Goal: Information Seeking & Learning: Compare options

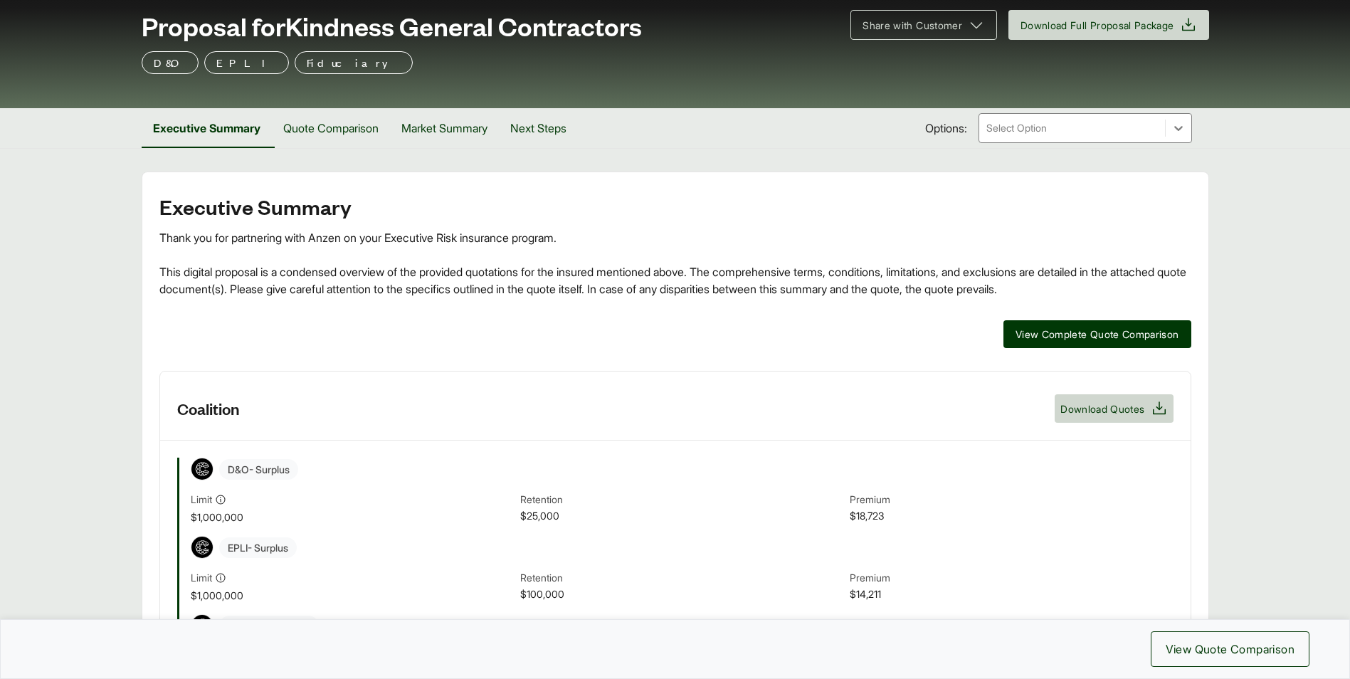
scroll to position [71, 0]
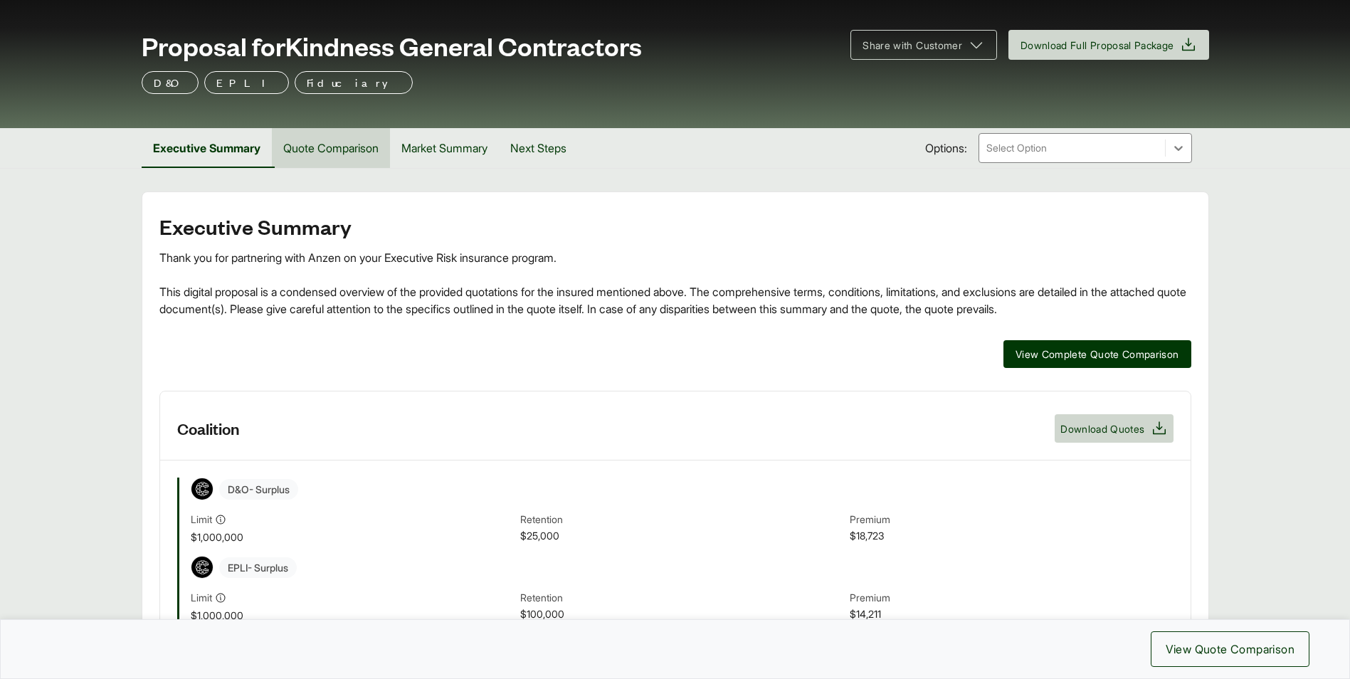
click at [355, 147] on button "Quote Comparison" at bounding box center [331, 148] width 118 height 40
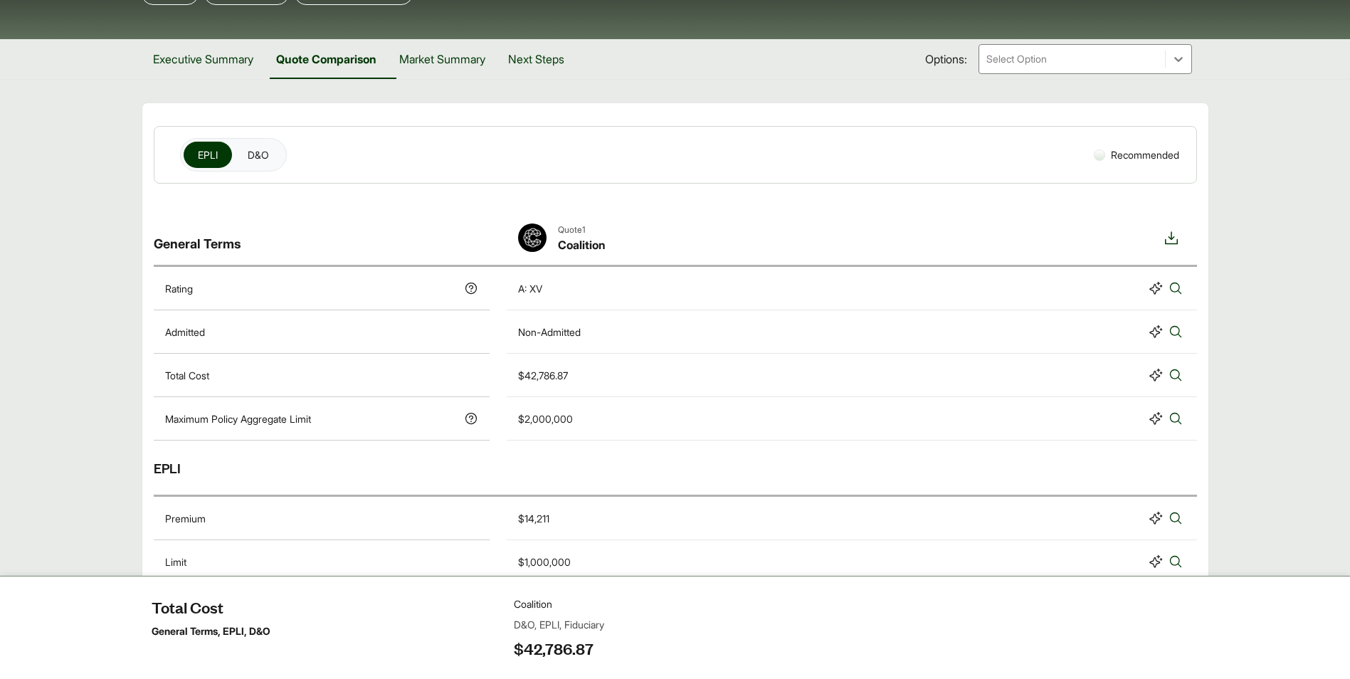
scroll to position [285, 0]
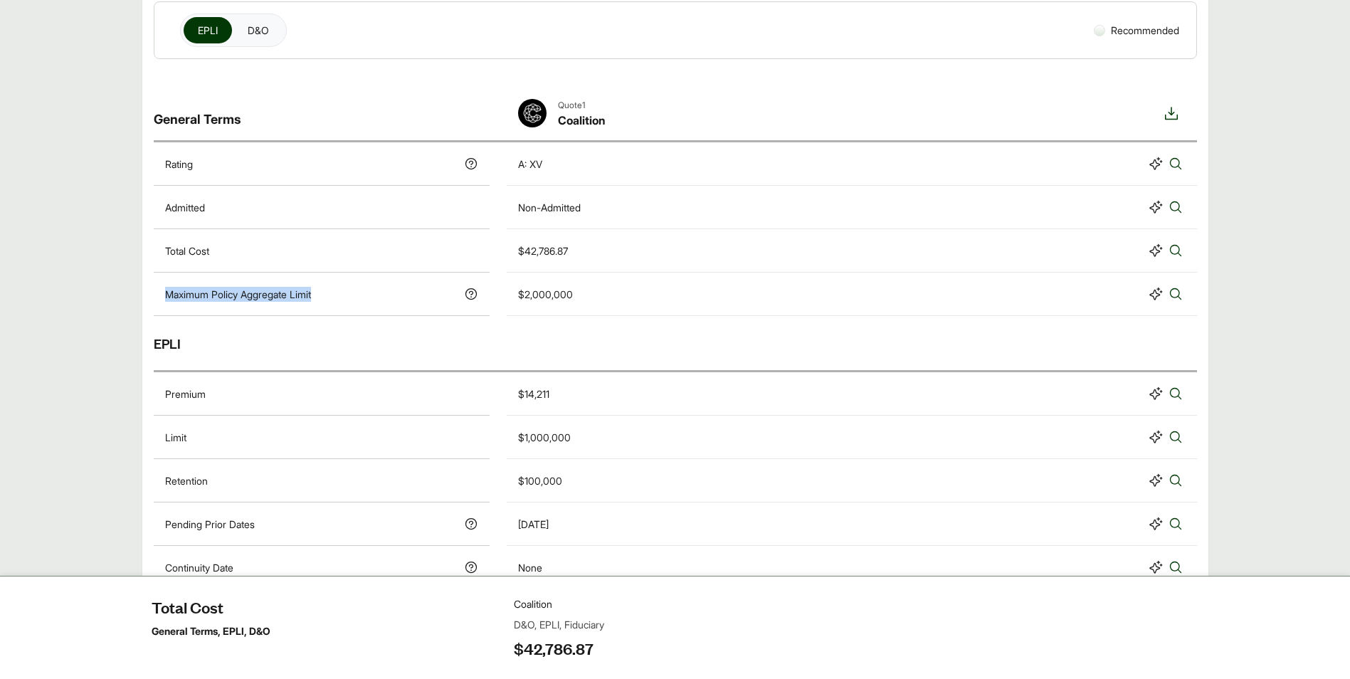
drag, startPoint x: 284, startPoint y: 294, endPoint x: 152, endPoint y: 293, distance: 131.7
click at [152, 293] on div "EPLI D&O Recommended General Terms Quote 1 Coalition Rating A: XV Admitted Non-…" at bounding box center [675, 609] width 1066 height 1216
copy p "Maximum Policy Aggregate Limit"
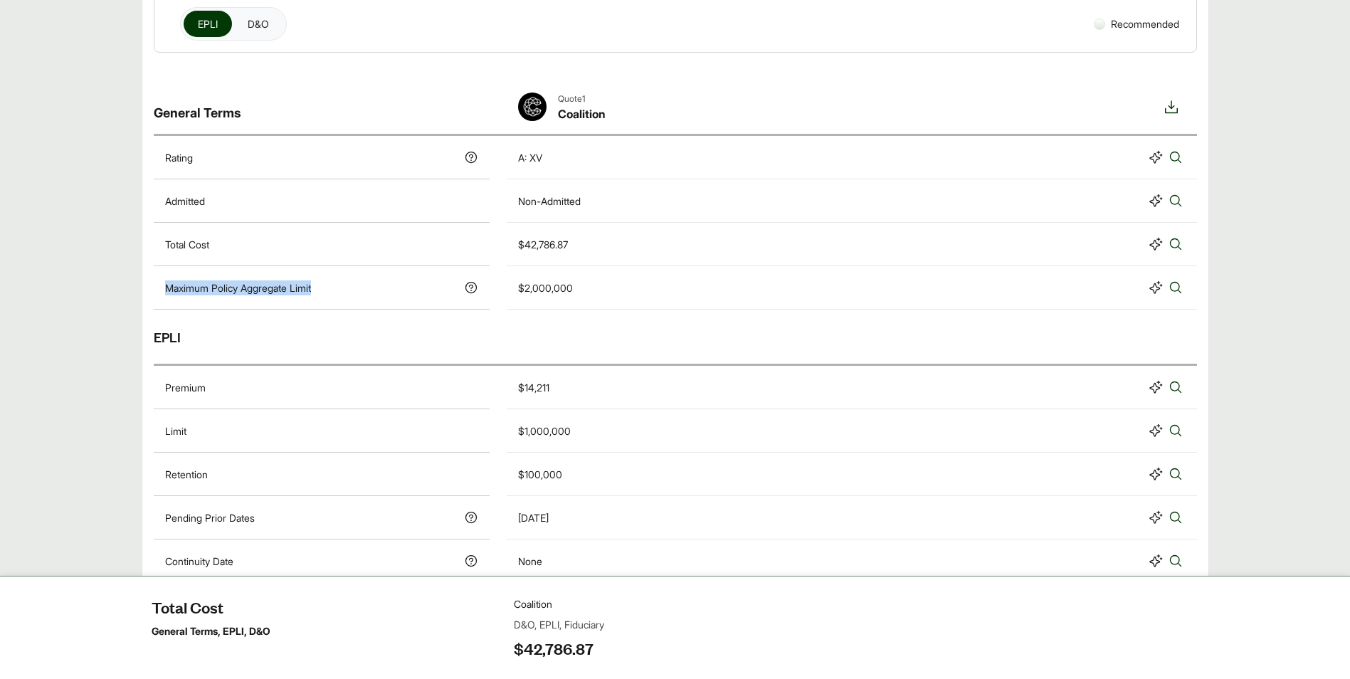
scroll to position [214, 0]
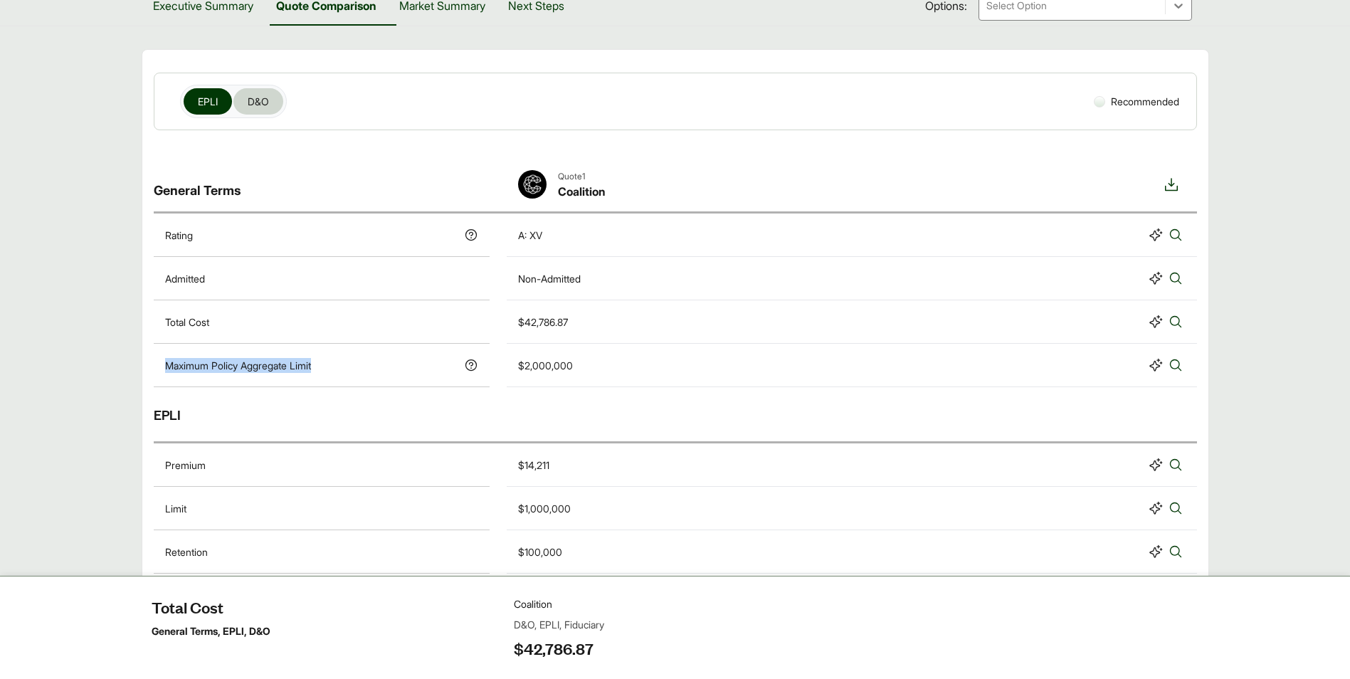
click at [248, 100] on span "D&O" at bounding box center [258, 101] width 21 height 15
drag, startPoint x: 583, startPoint y: 362, endPoint x: 522, endPoint y: 365, distance: 60.6
click at [522, 365] on div "$2,000,000" at bounding box center [851, 365] width 667 height 20
copy div "2,000,000"
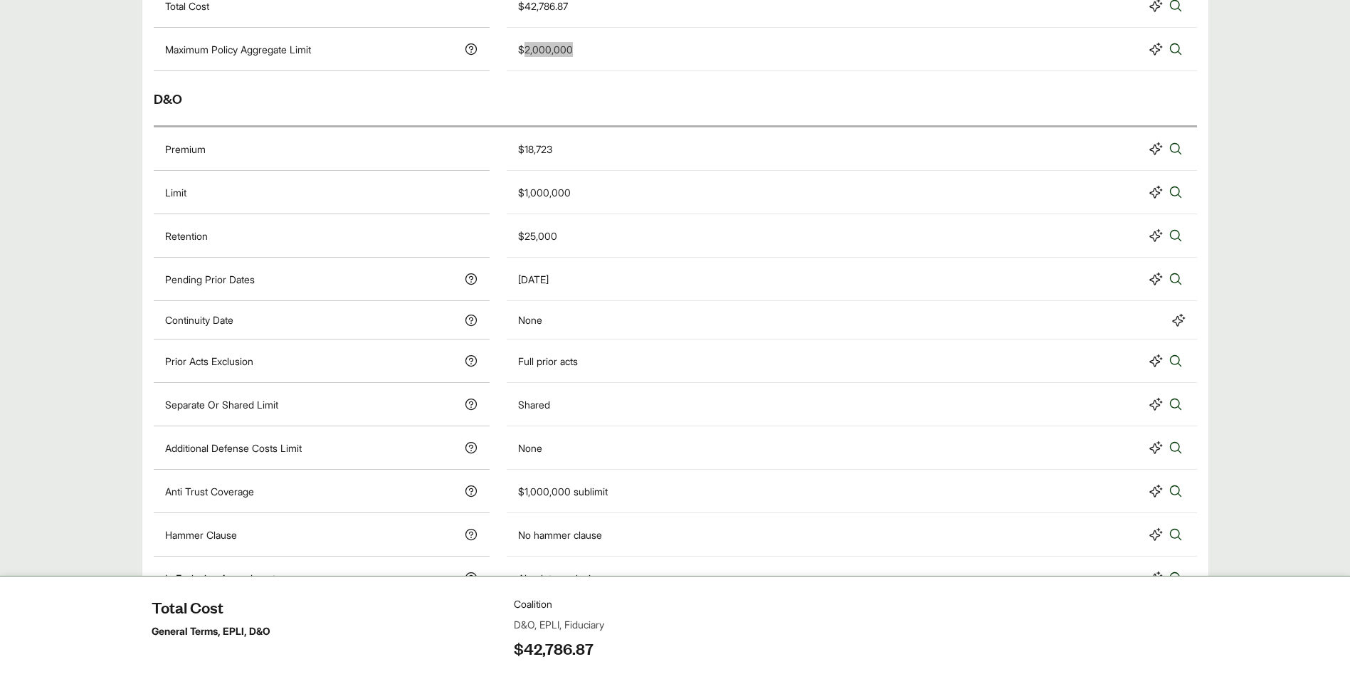
scroll to position [569, 0]
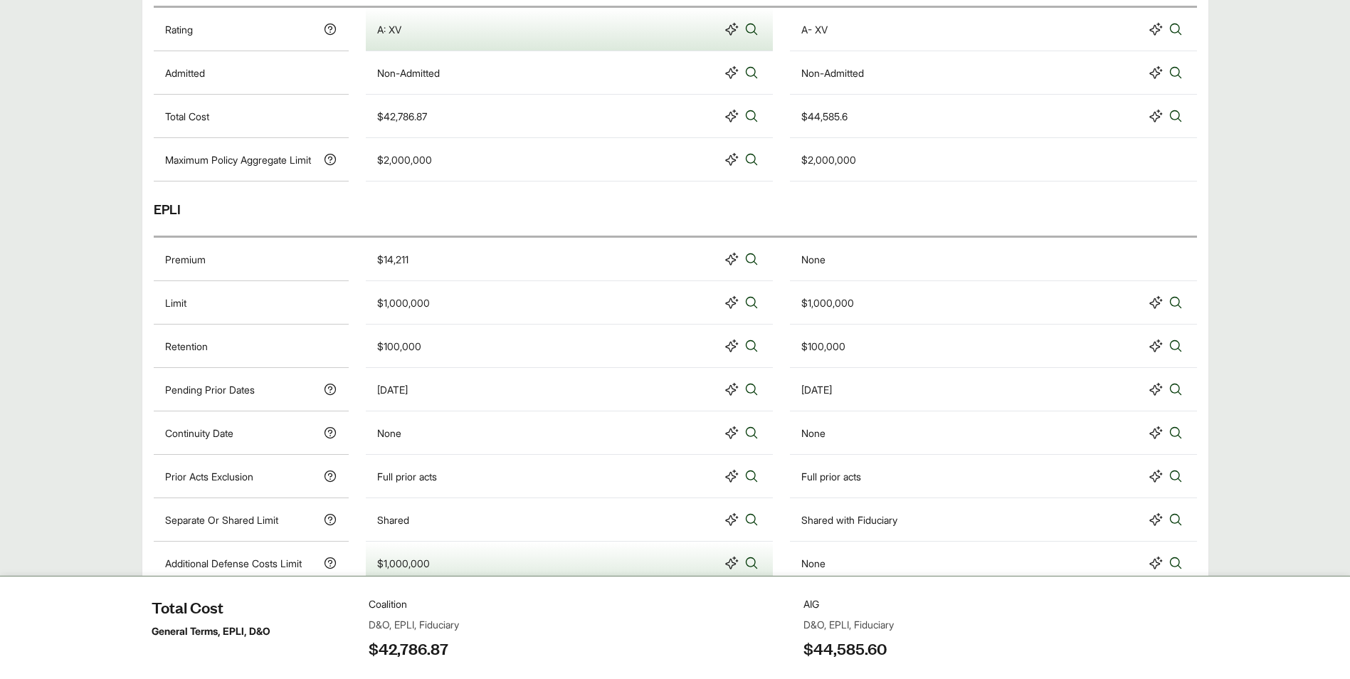
scroll to position [206, 0]
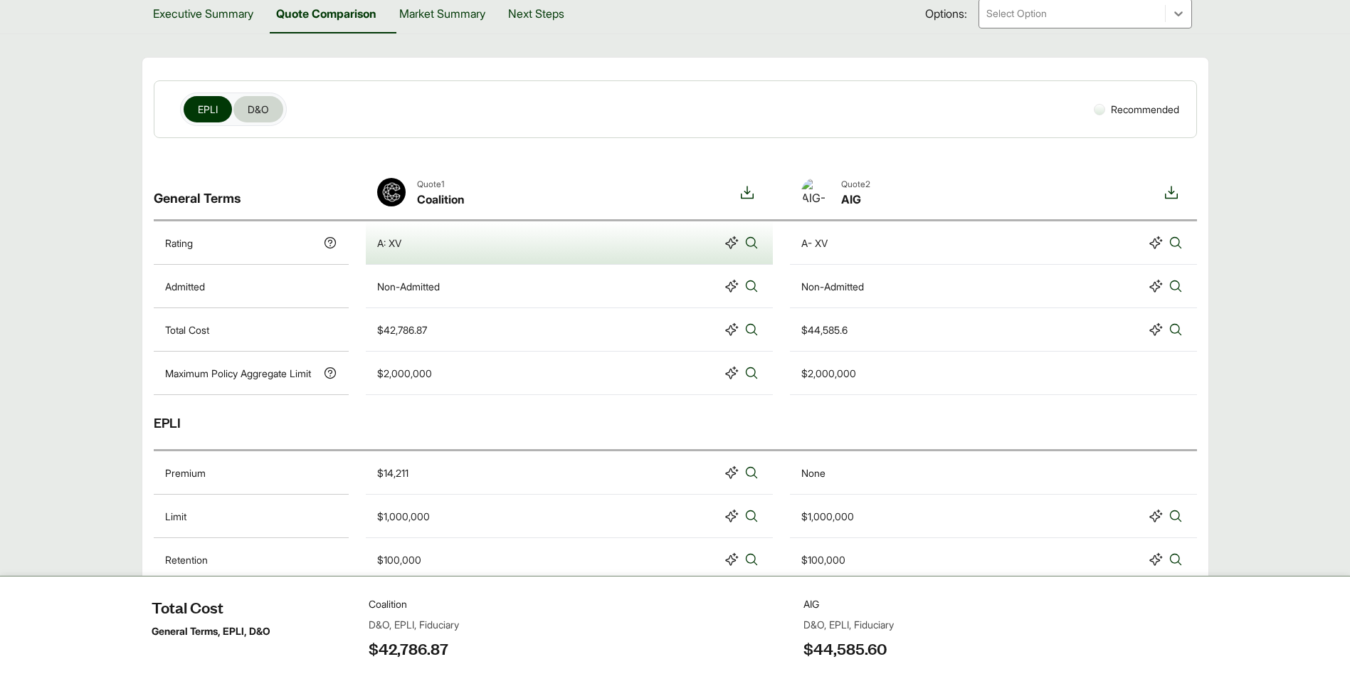
click at [272, 111] on button "D&O" at bounding box center [258, 109] width 50 height 26
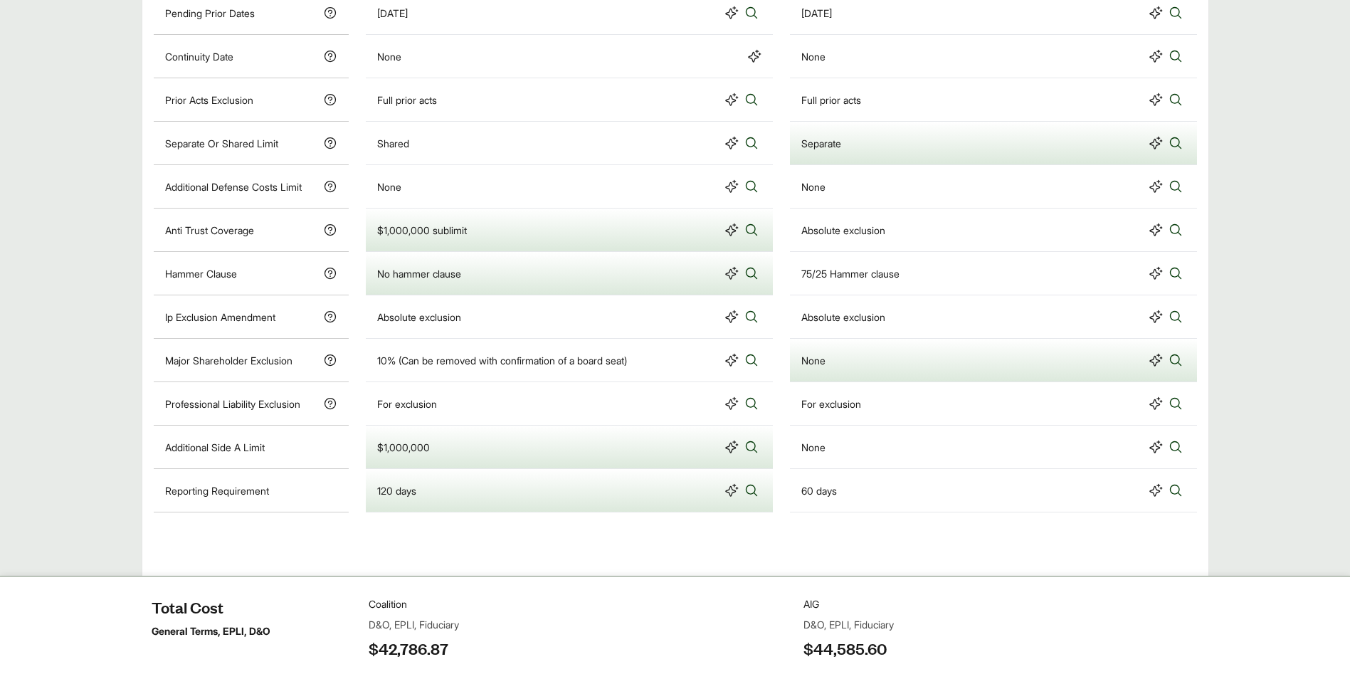
scroll to position [821, 0]
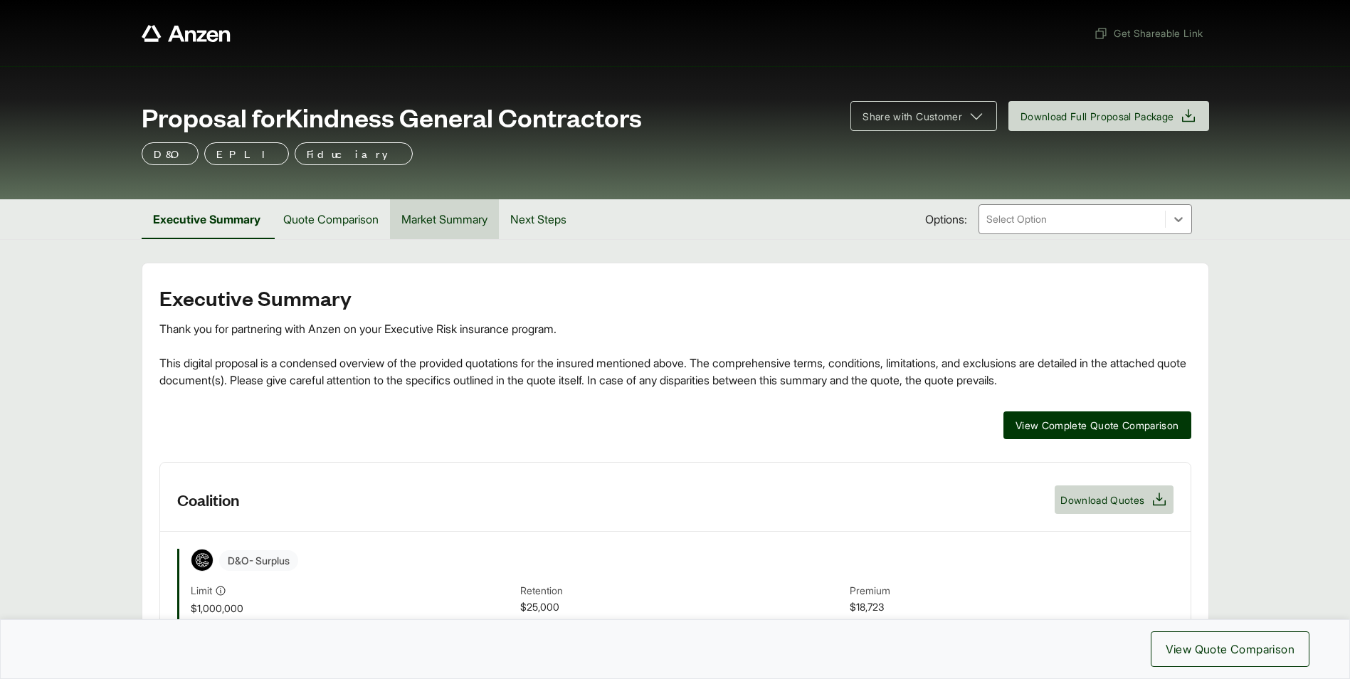
click at [461, 220] on button "Market Summary" at bounding box center [444, 219] width 109 height 40
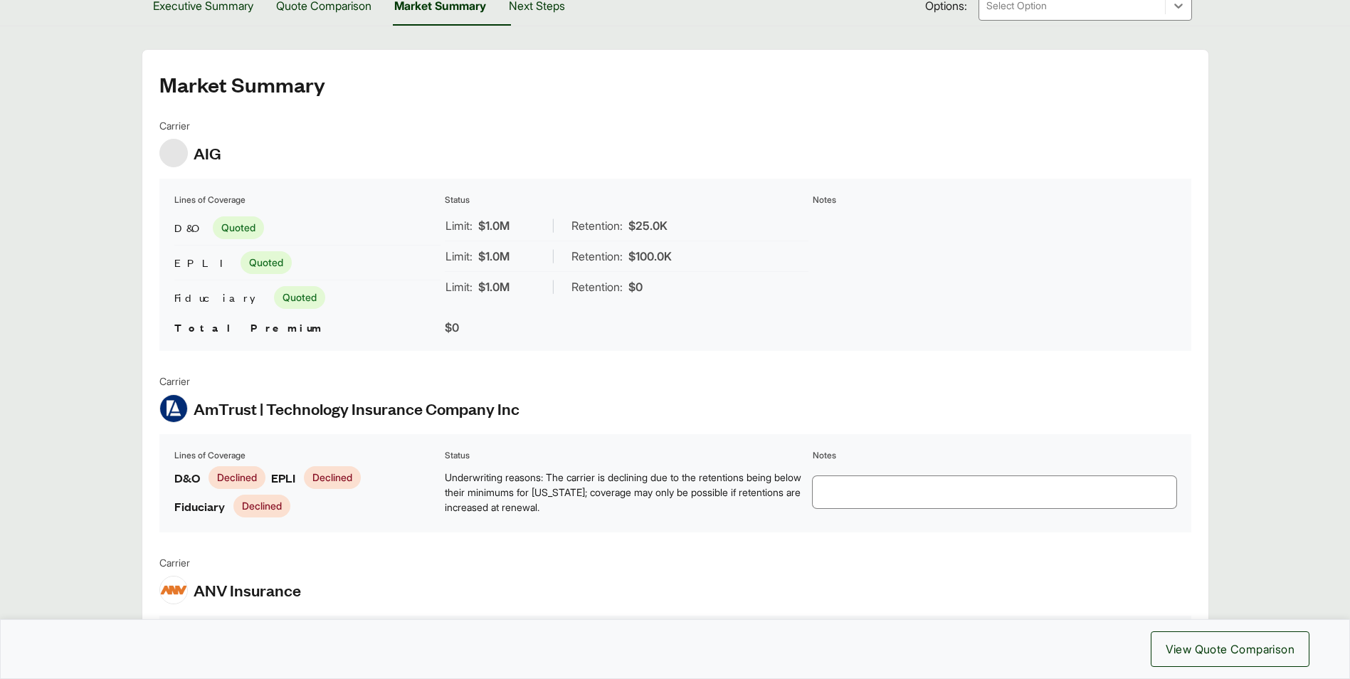
scroll to position [285, 0]
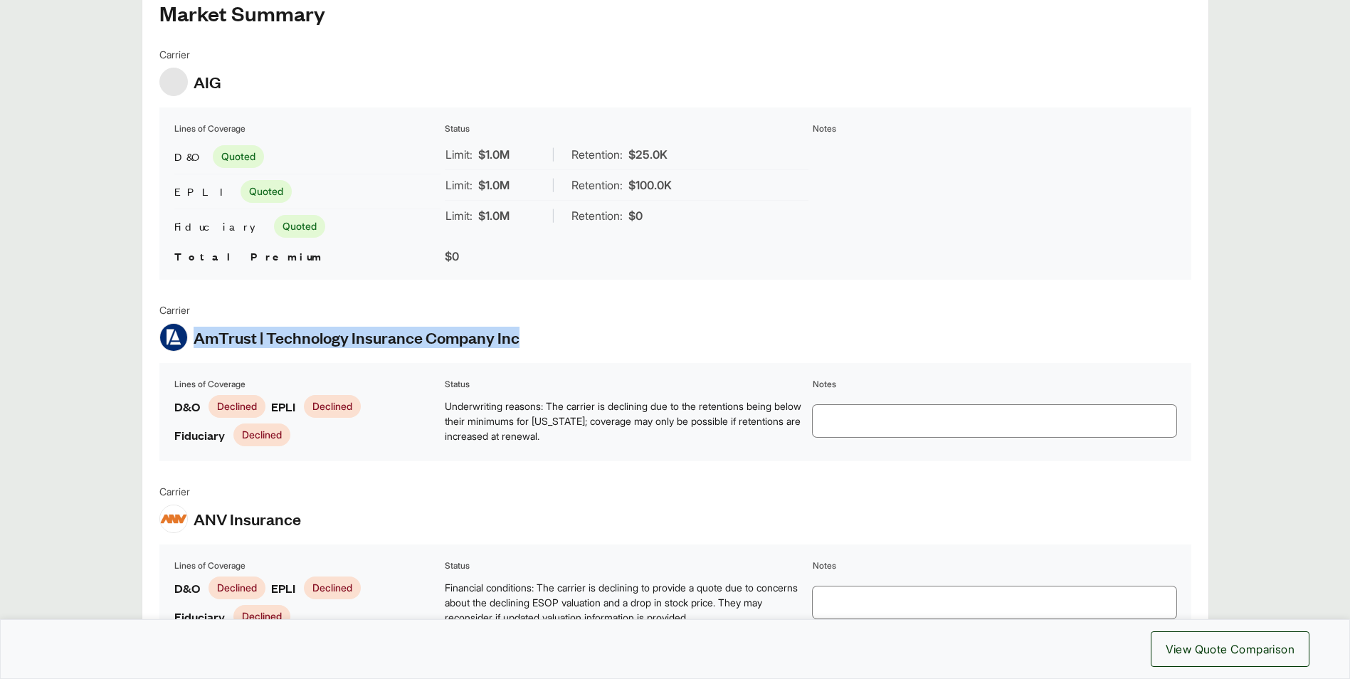
drag, startPoint x: 198, startPoint y: 339, endPoint x: 535, endPoint y: 350, distance: 336.9
click at [535, 350] on div "Carrier AmTrust | Technology Insurance Company Inc" at bounding box center [675, 327] width 1032 height 49
copy span "AmTrust | Technology Insurance Company Inc"
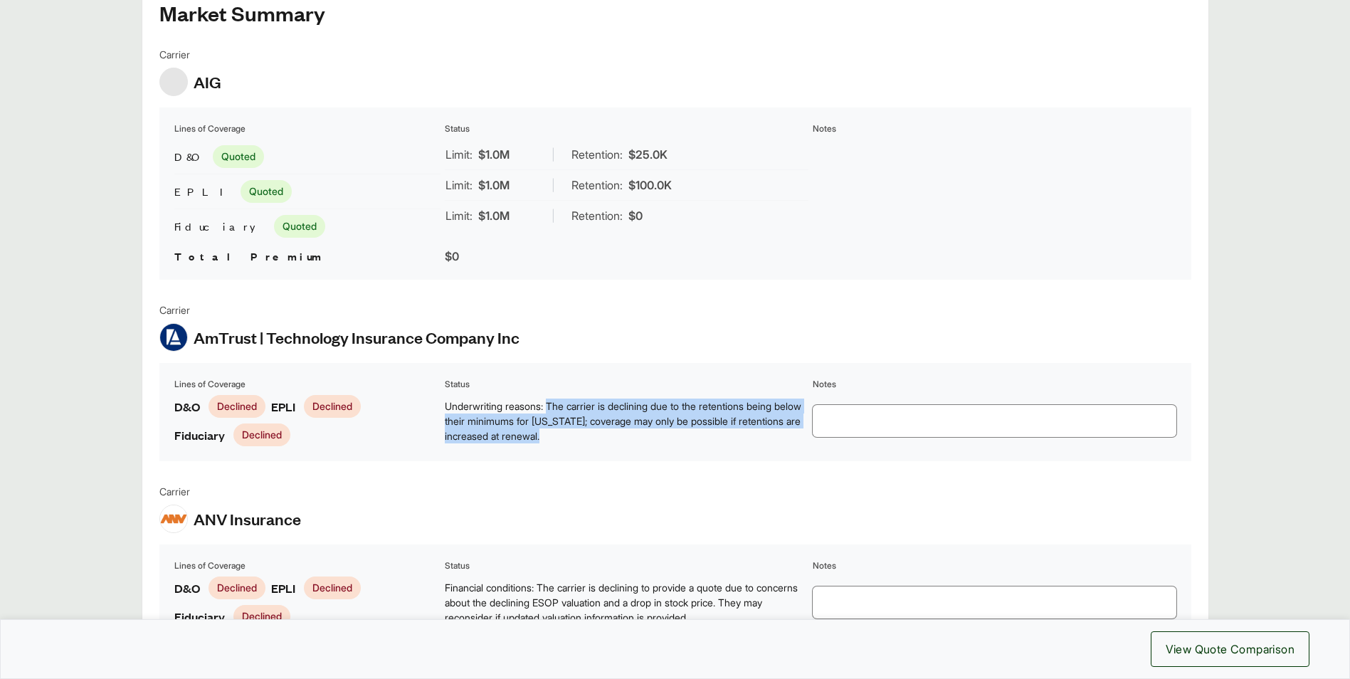
drag, startPoint x: 553, startPoint y: 408, endPoint x: 622, endPoint y: 438, distance: 75.2
click at [622, 438] on span "Underwriting reasons: The carrier is declining due to the retentions being belo…" at bounding box center [627, 421] width 364 height 45
drag, startPoint x: 622, startPoint y: 438, endPoint x: 605, endPoint y: 460, distance: 27.9
click at [605, 460] on table "Lines of Coverage Status Notes D&O Declined EPLI Declined Fiduciary Declined Un…" at bounding box center [675, 412] width 1032 height 98
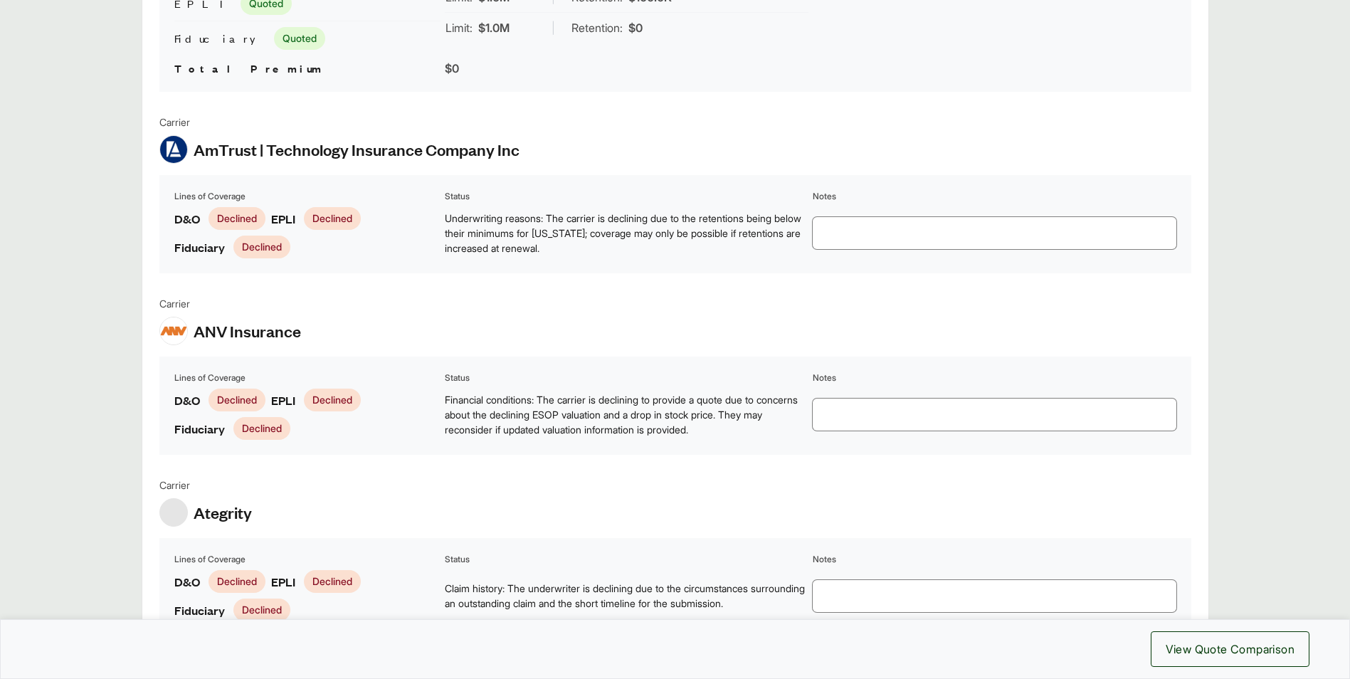
scroll to position [498, 0]
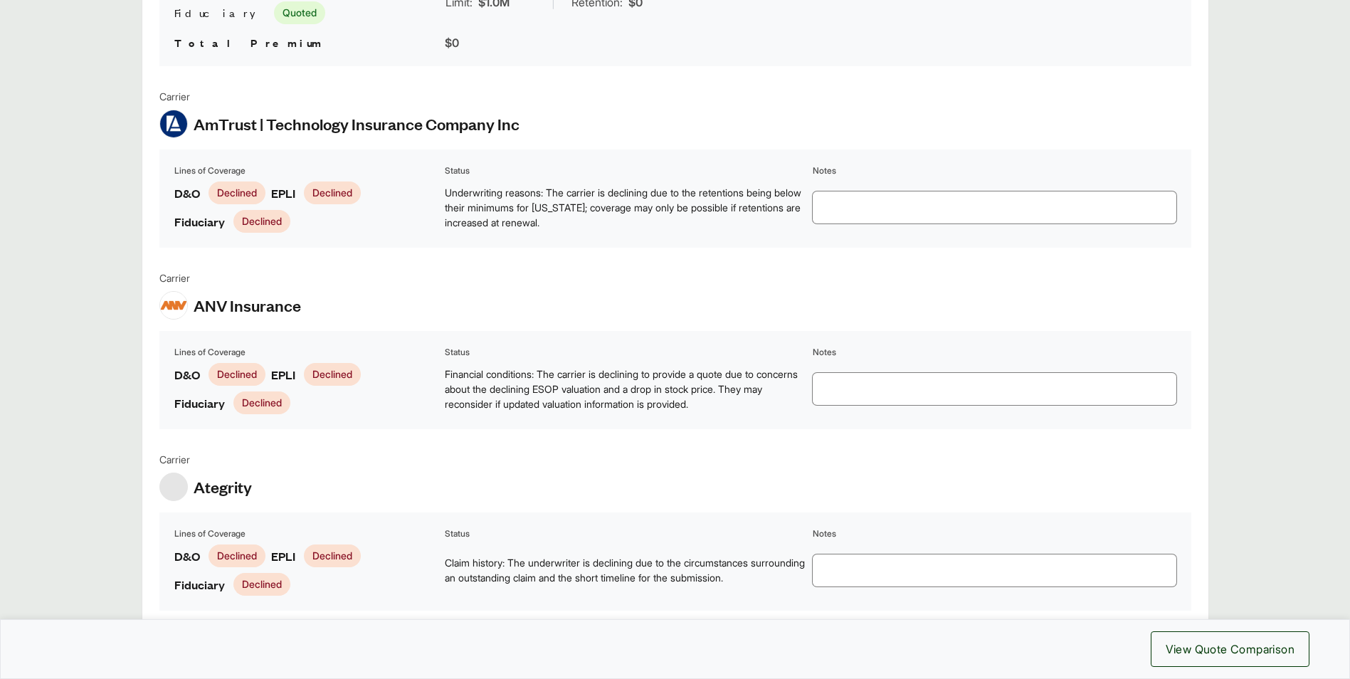
click at [199, 310] on span "ANV Insurance" at bounding box center [247, 305] width 107 height 21
drag, startPoint x: 196, startPoint y: 308, endPoint x: 305, endPoint y: 315, distance: 109.8
click at [305, 315] on div "Carrier ANV Insurance" at bounding box center [675, 295] width 1032 height 49
copy span "ANV Insurance"
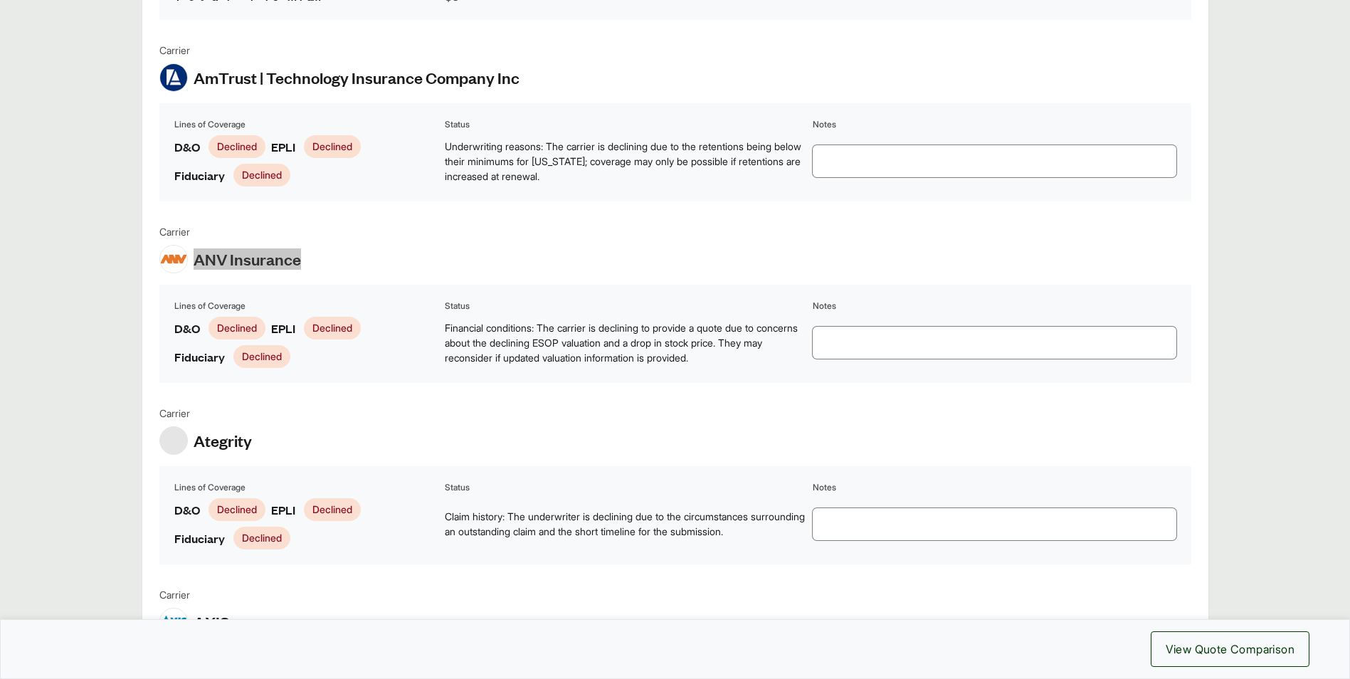
scroll to position [569, 0]
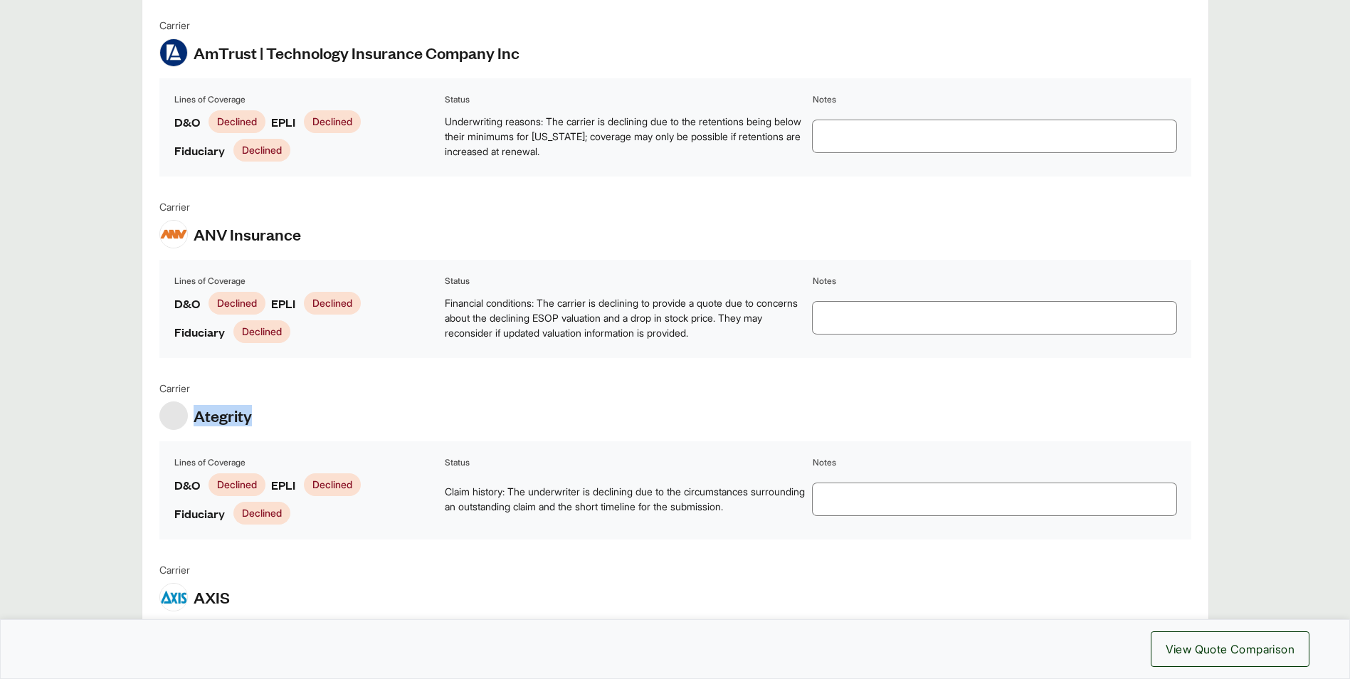
drag, startPoint x: 195, startPoint y: 415, endPoint x: 249, endPoint y: 416, distance: 54.1
click at [249, 416] on span "Ategrity" at bounding box center [223, 415] width 58 height 21
copy span "Ategrity"
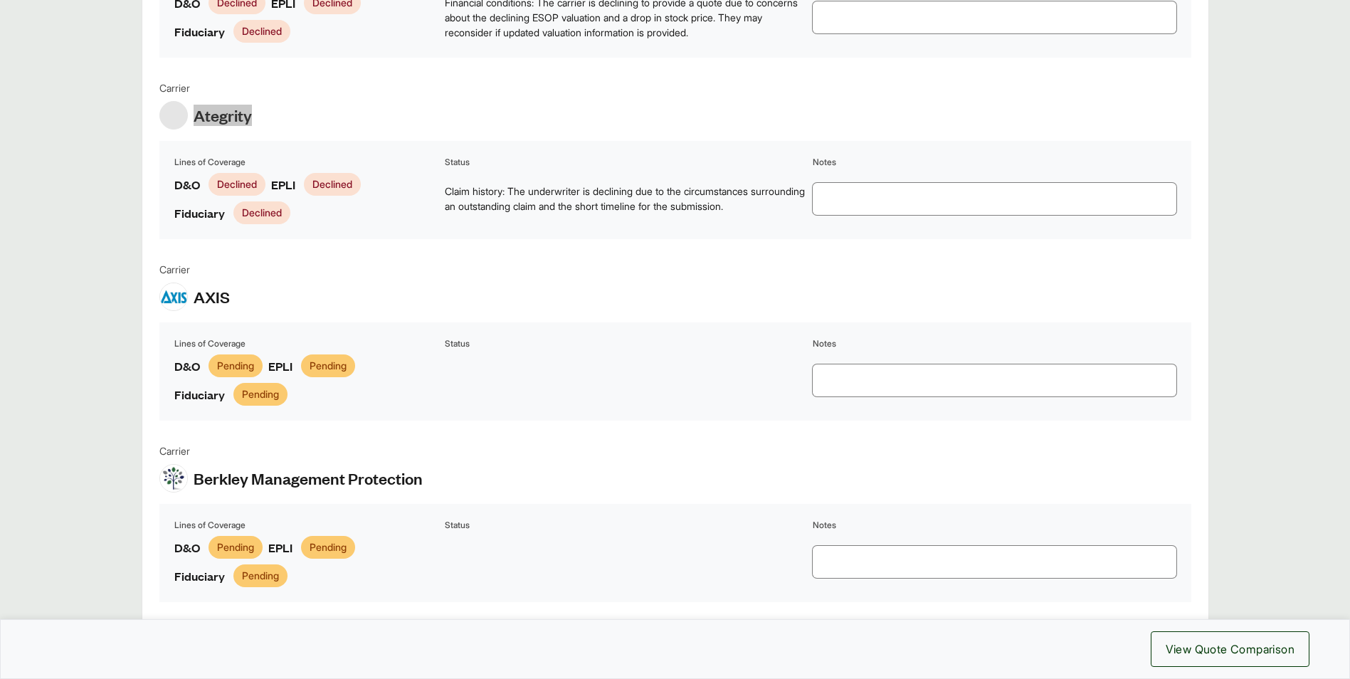
scroll to position [997, 0]
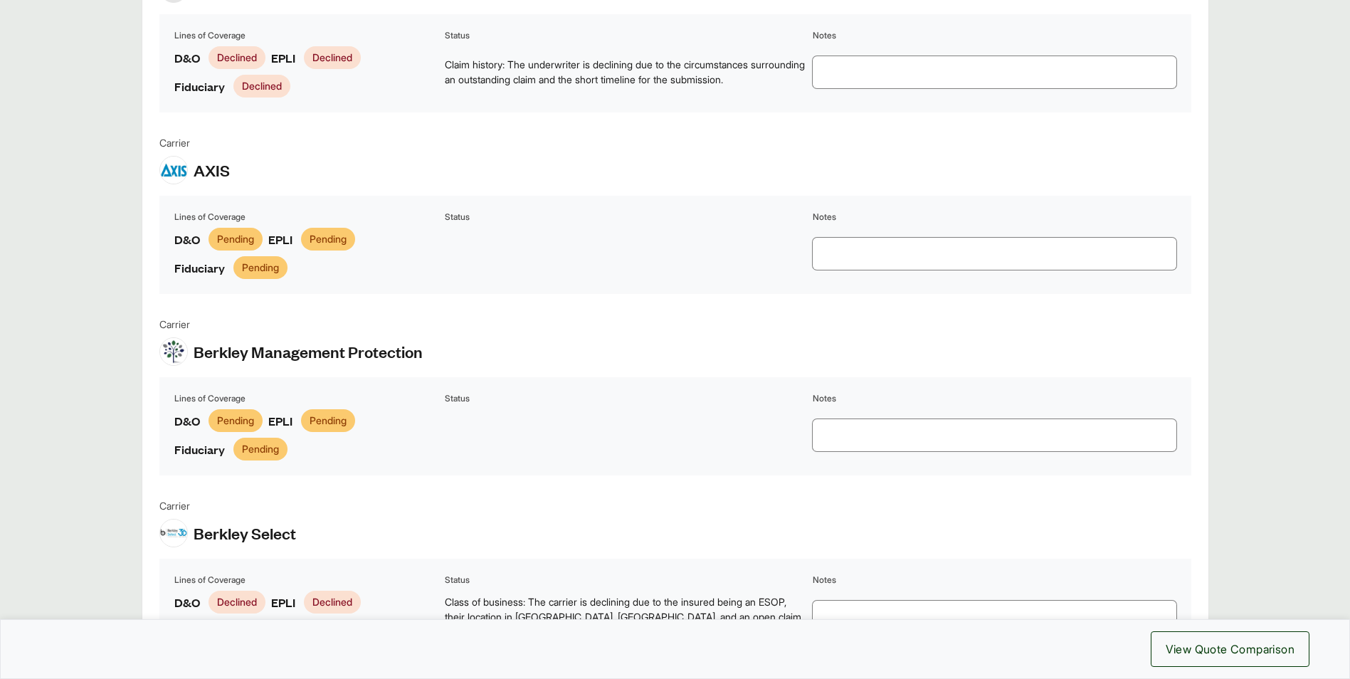
click at [425, 359] on div "Carrier Berkley Management Protection" at bounding box center [675, 341] width 1032 height 49
drag, startPoint x: 427, startPoint y: 352, endPoint x: 178, endPoint y: 345, distance: 249.3
click at [178, 345] on div "Carrier Berkley Management Protection" at bounding box center [675, 341] width 1032 height 49
copy div "Berkley Management Protection"
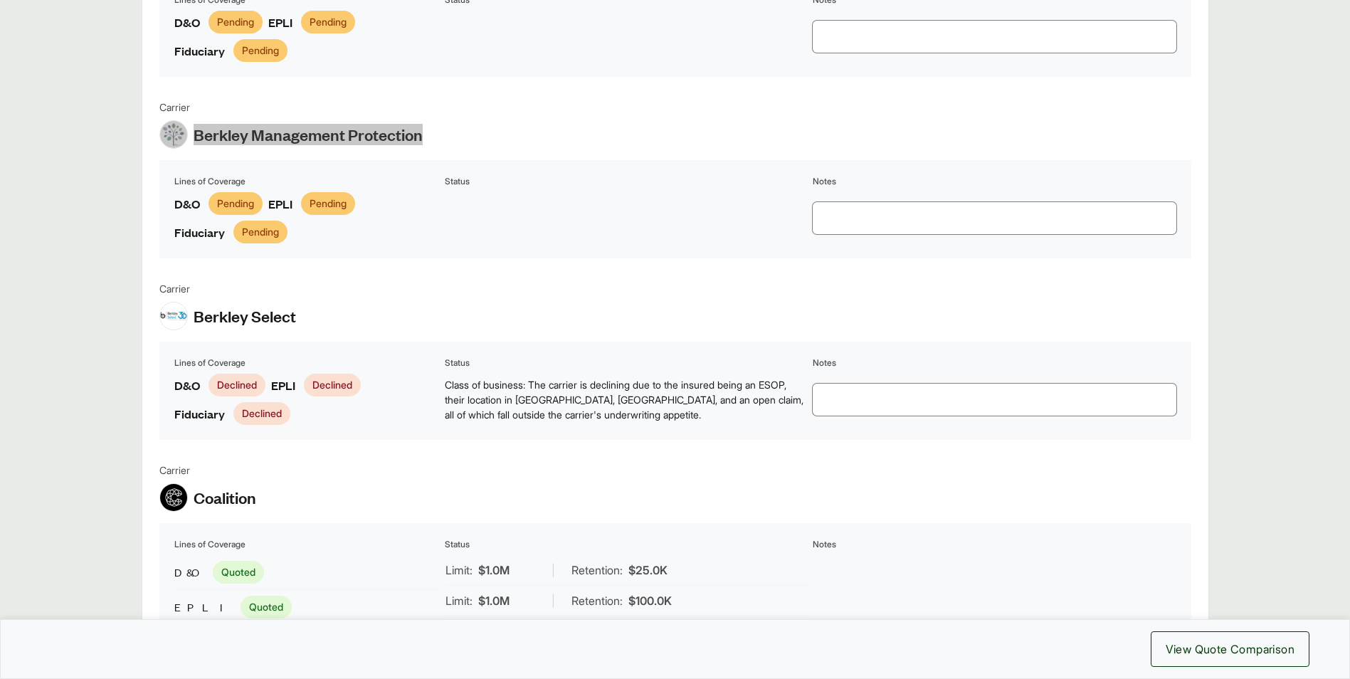
scroll to position [1281, 0]
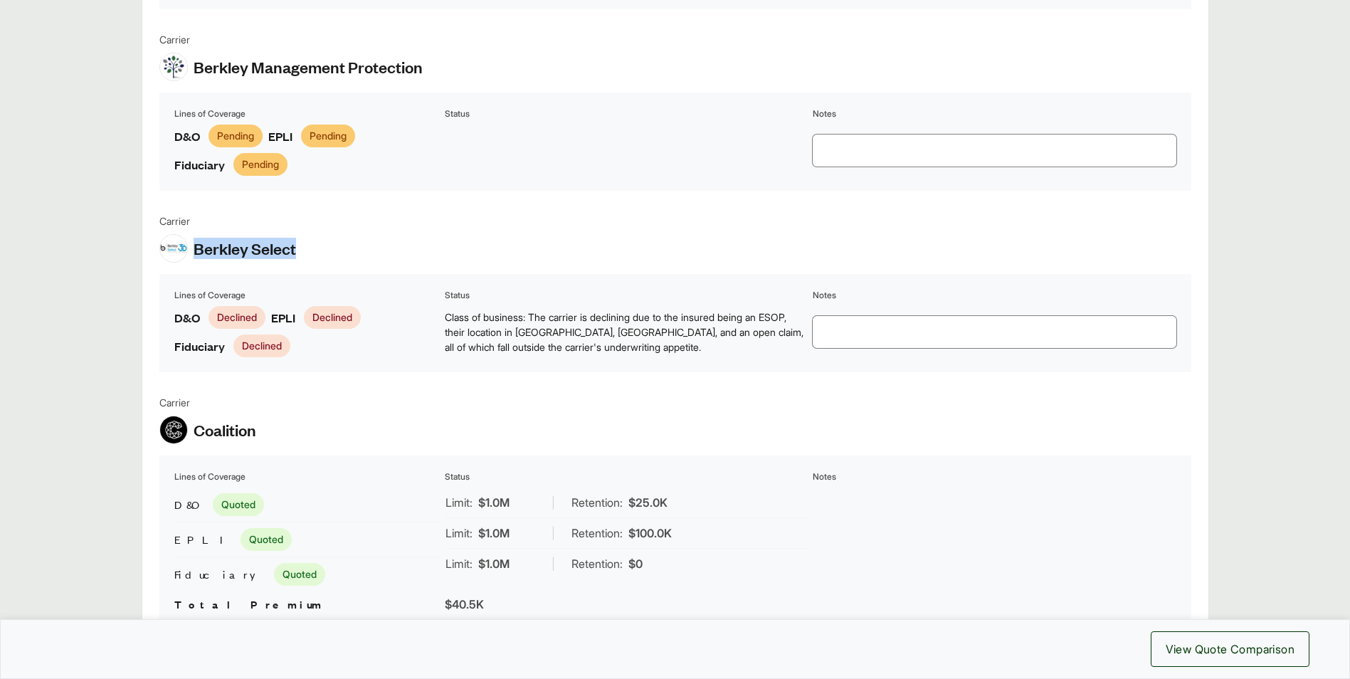
drag, startPoint x: 194, startPoint y: 248, endPoint x: 299, endPoint y: 253, distance: 104.8
click at [299, 253] on div "Carrier Berkley Select" at bounding box center [675, 238] width 1032 height 49
copy span "Berkley Select"
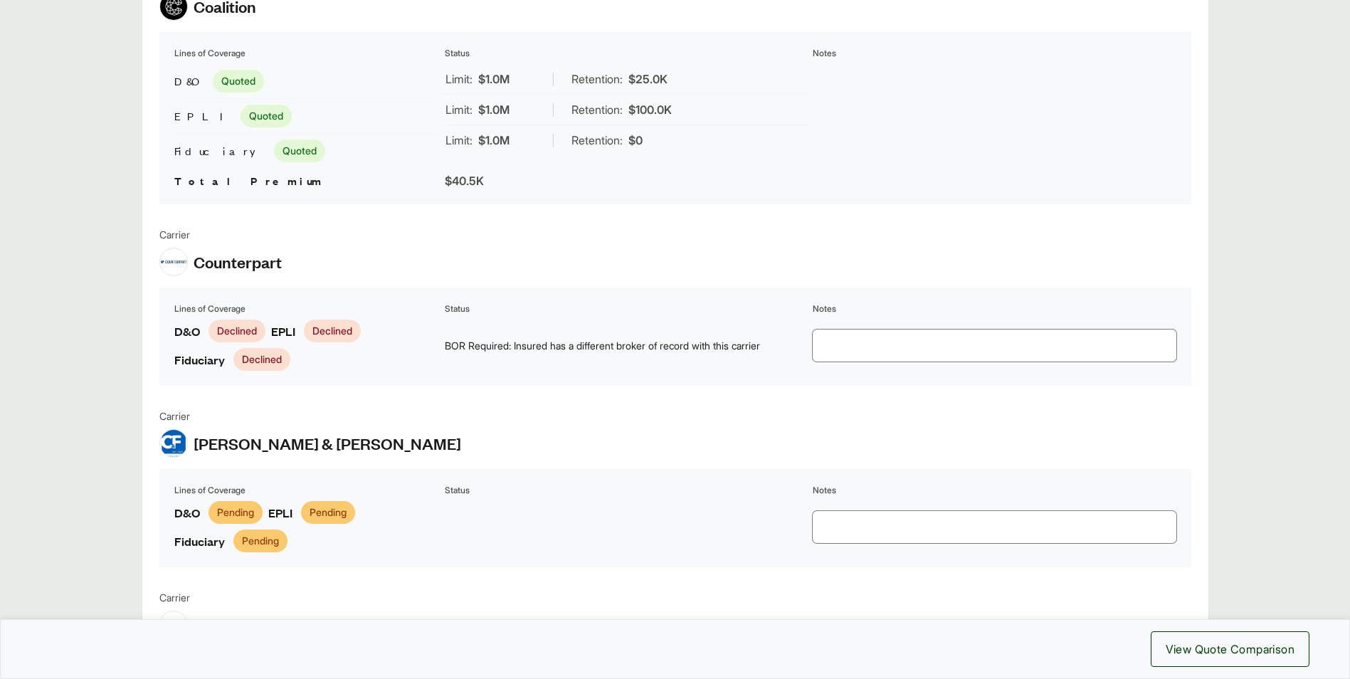
scroll to position [1708, 0]
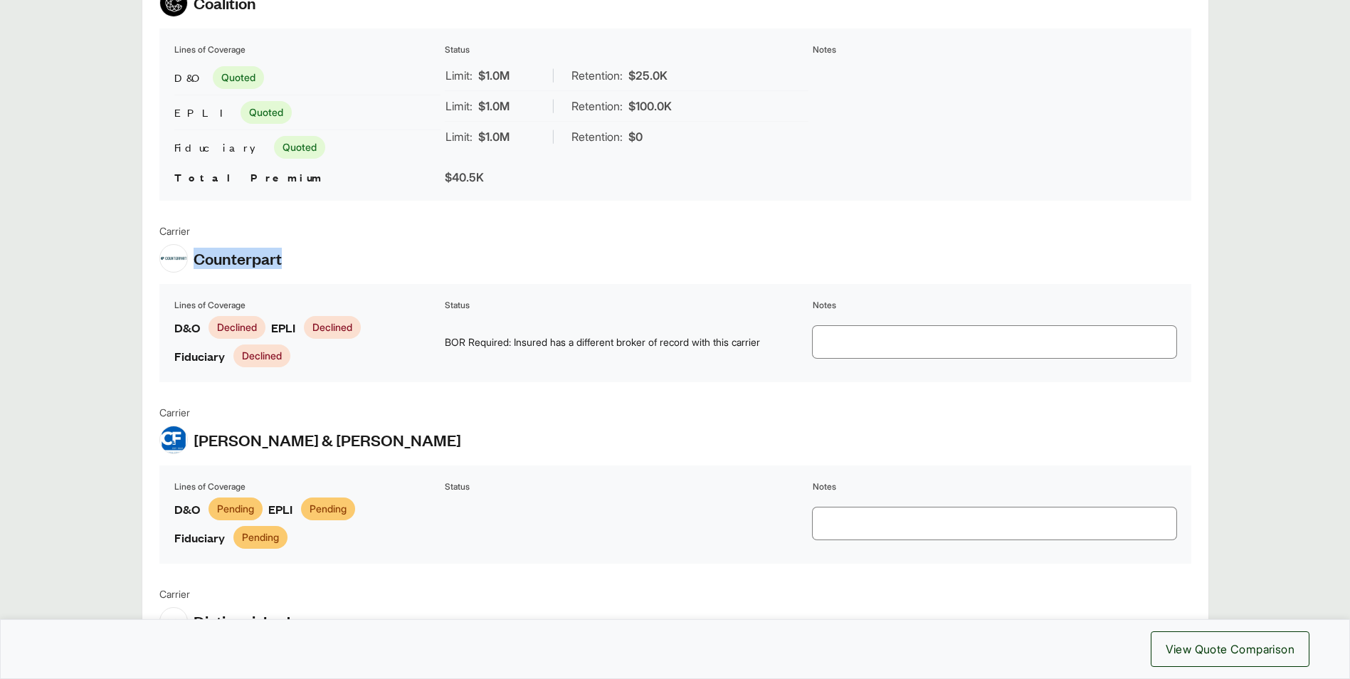
drag, startPoint x: 196, startPoint y: 262, endPoint x: 281, endPoint y: 262, distance: 85.4
click at [281, 262] on span "Counterpart" at bounding box center [238, 258] width 88 height 21
copy span "Counterpart"
drag, startPoint x: 197, startPoint y: 441, endPoint x: 309, endPoint y: 443, distance: 111.8
click at [309, 443] on div "Carrier Crum & Forster" at bounding box center [675, 429] width 1032 height 49
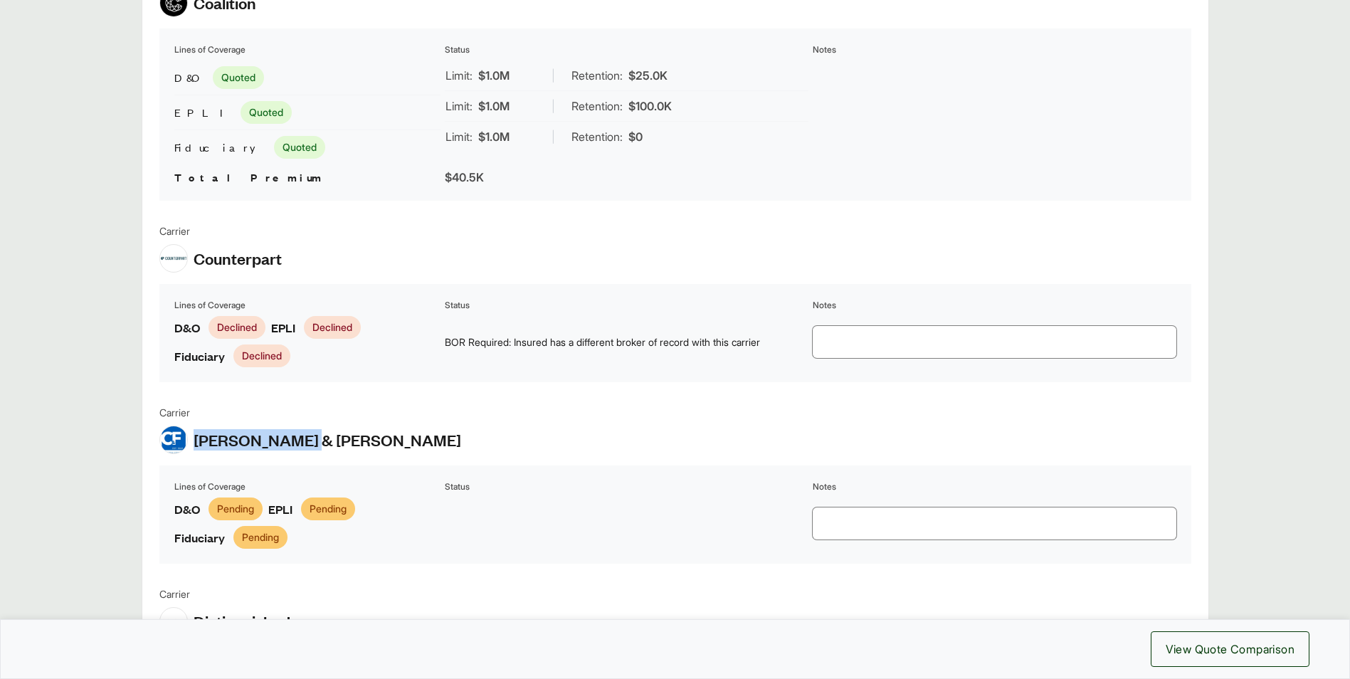
copy span "Crum & Forster"
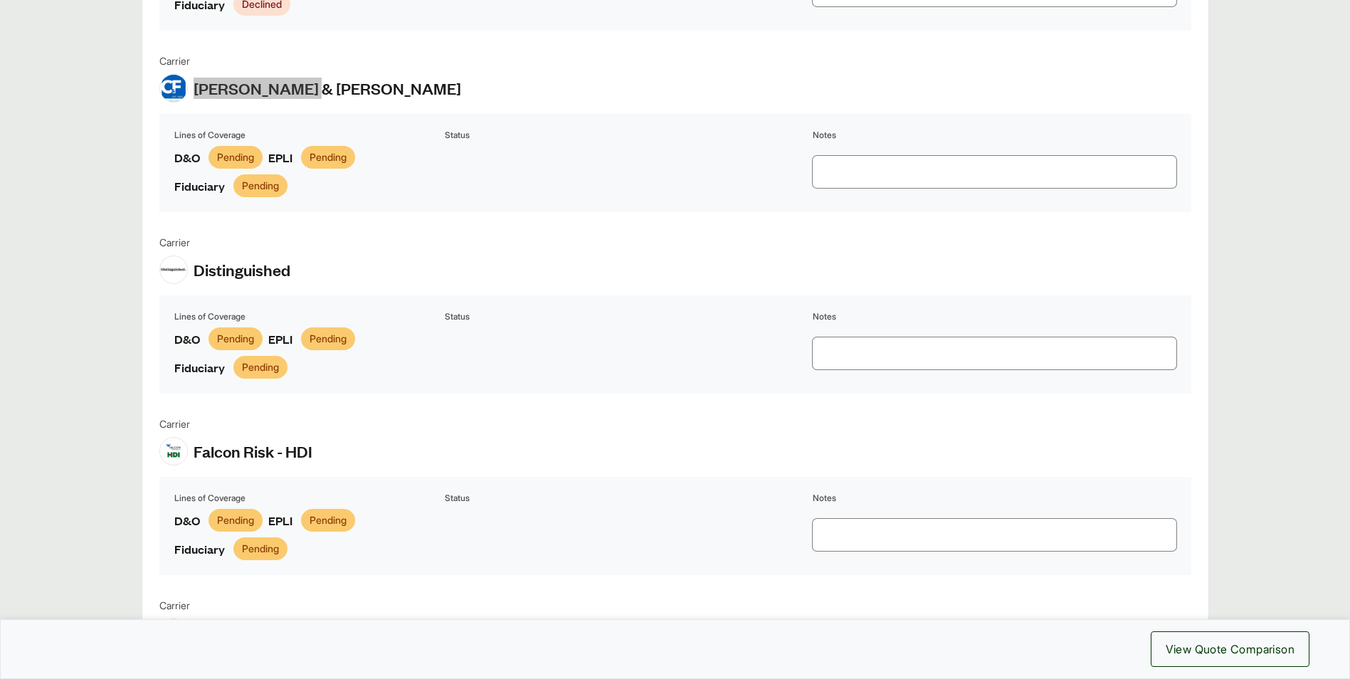
scroll to position [2064, 0]
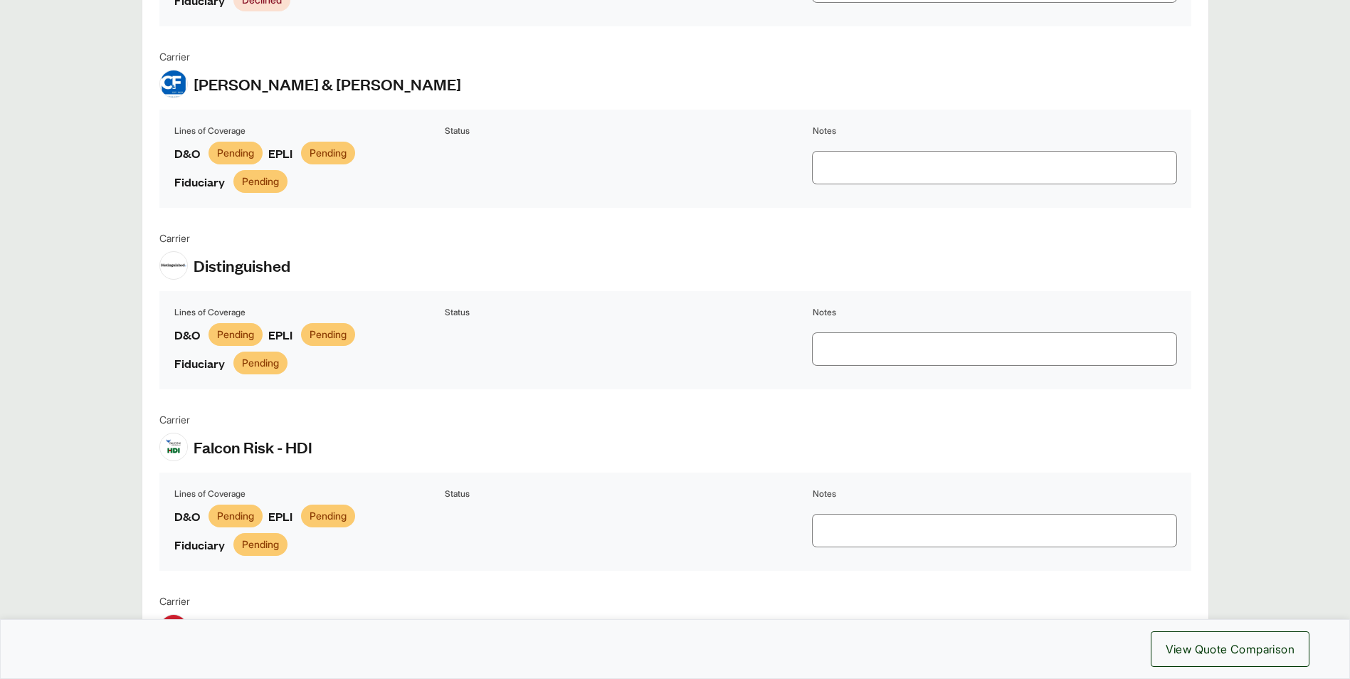
click at [197, 275] on span "Distinguished" at bounding box center [242, 265] width 97 height 21
drag, startPoint x: 192, startPoint y: 268, endPoint x: 293, endPoint y: 270, distance: 101.1
click at [293, 270] on div "Carrier Distinguished" at bounding box center [675, 255] width 1032 height 49
copy span "Distinguished"
drag, startPoint x: 196, startPoint y: 449, endPoint x: 327, endPoint y: 451, distance: 131.0
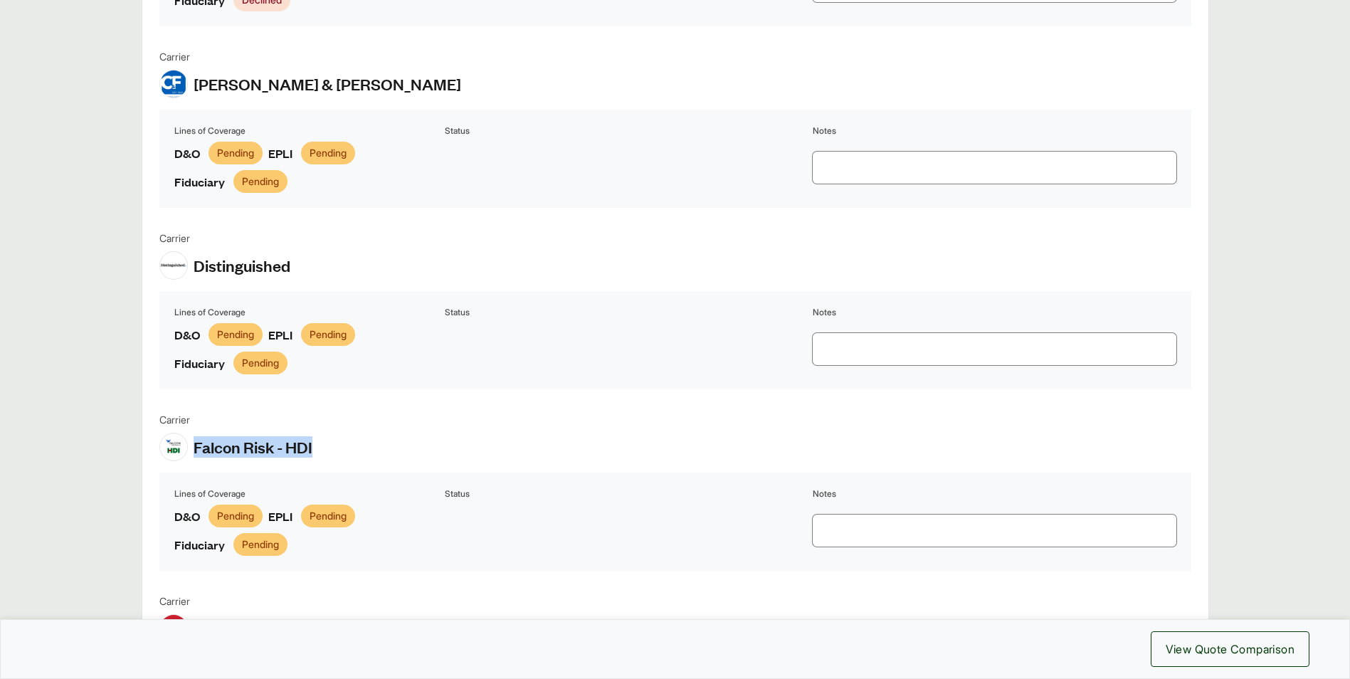
click at [327, 451] on div "Carrier Falcon Risk - HDI" at bounding box center [675, 436] width 1032 height 49
copy span "Falcon Risk - HDI"
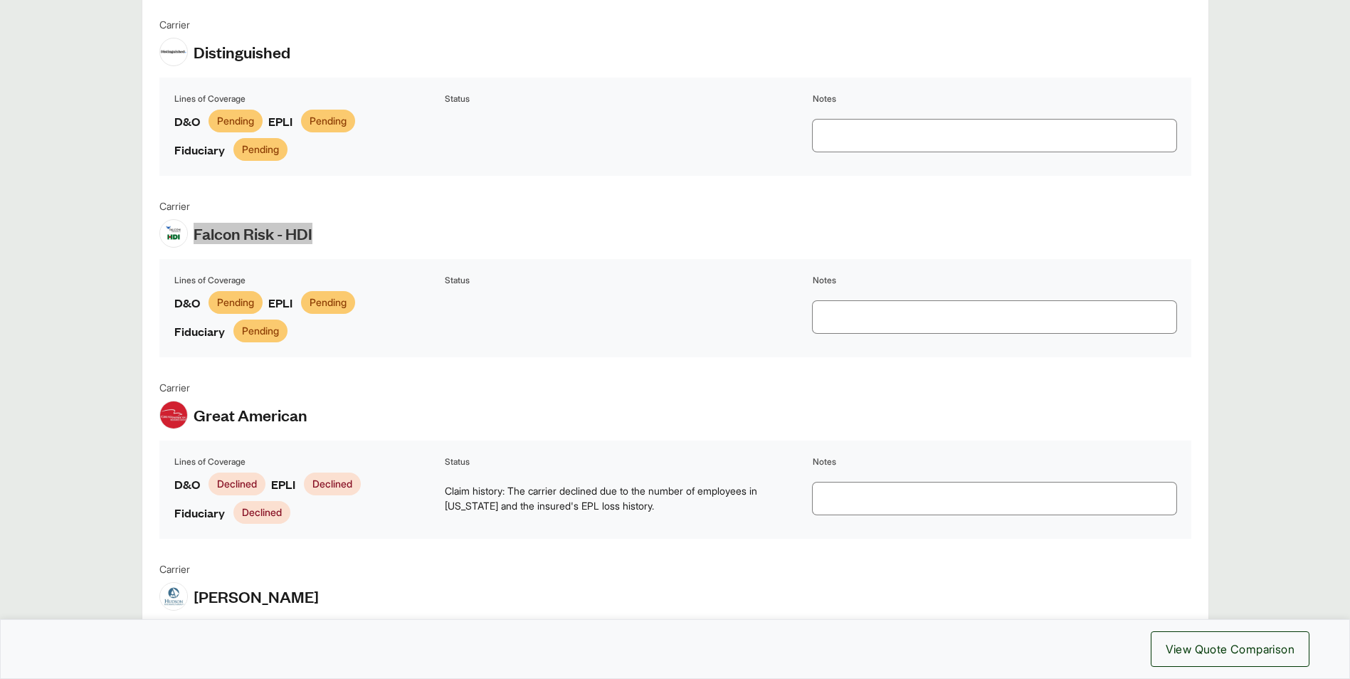
scroll to position [2420, 0]
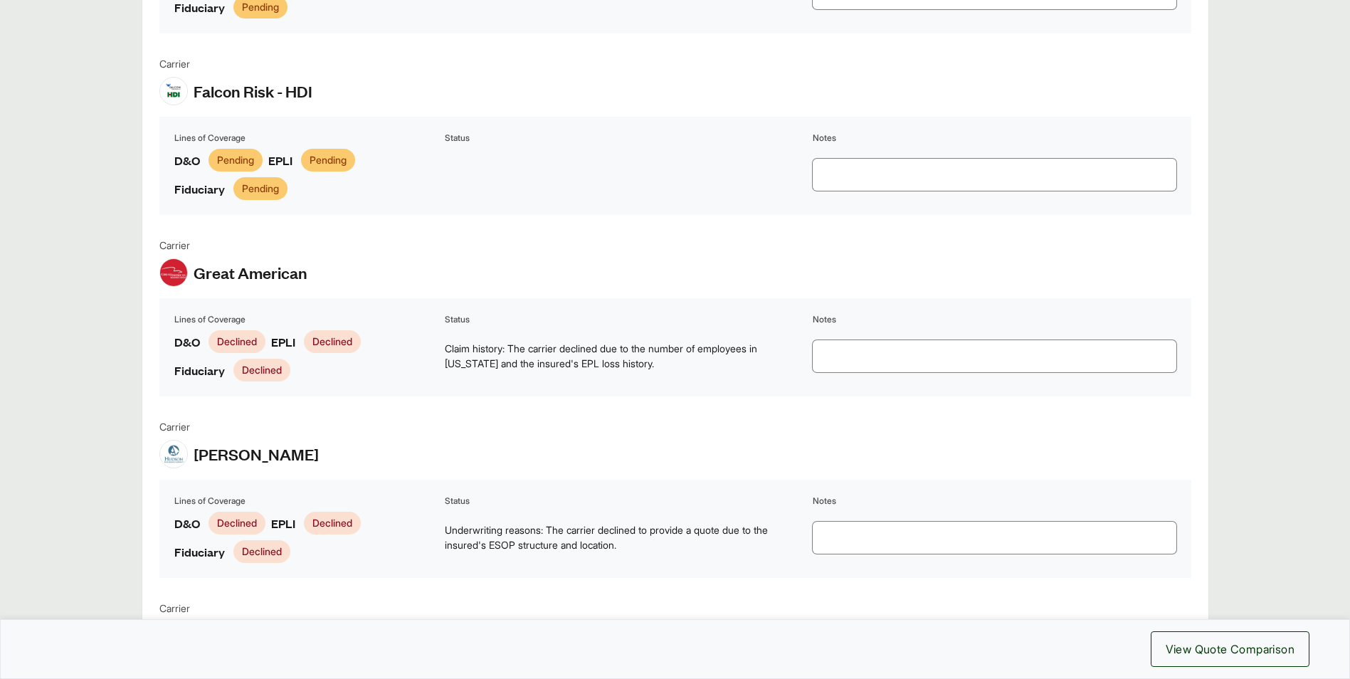
click at [194, 272] on span "Great American" at bounding box center [251, 272] width 114 height 21
drag, startPoint x: 194, startPoint y: 275, endPoint x: 308, endPoint y: 277, distance: 113.9
click at [308, 277] on div "Carrier Great American" at bounding box center [675, 262] width 1032 height 49
copy span "Great American"
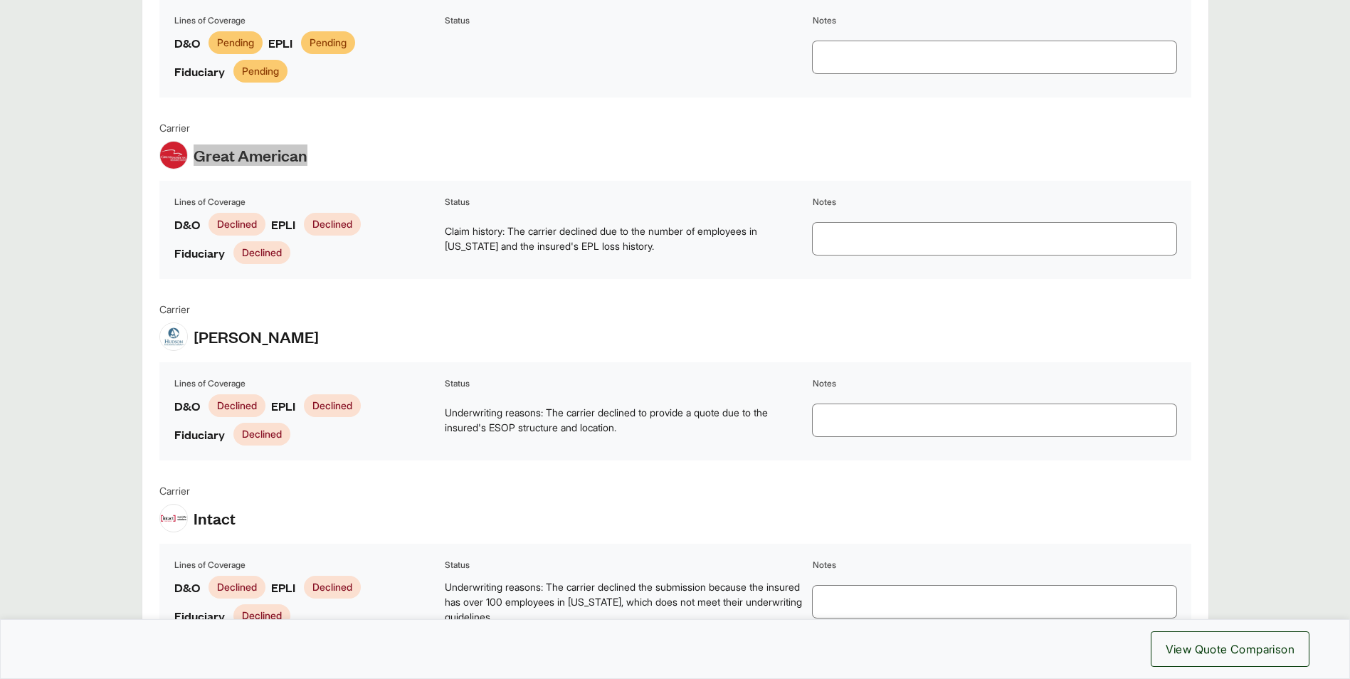
scroll to position [2563, 0]
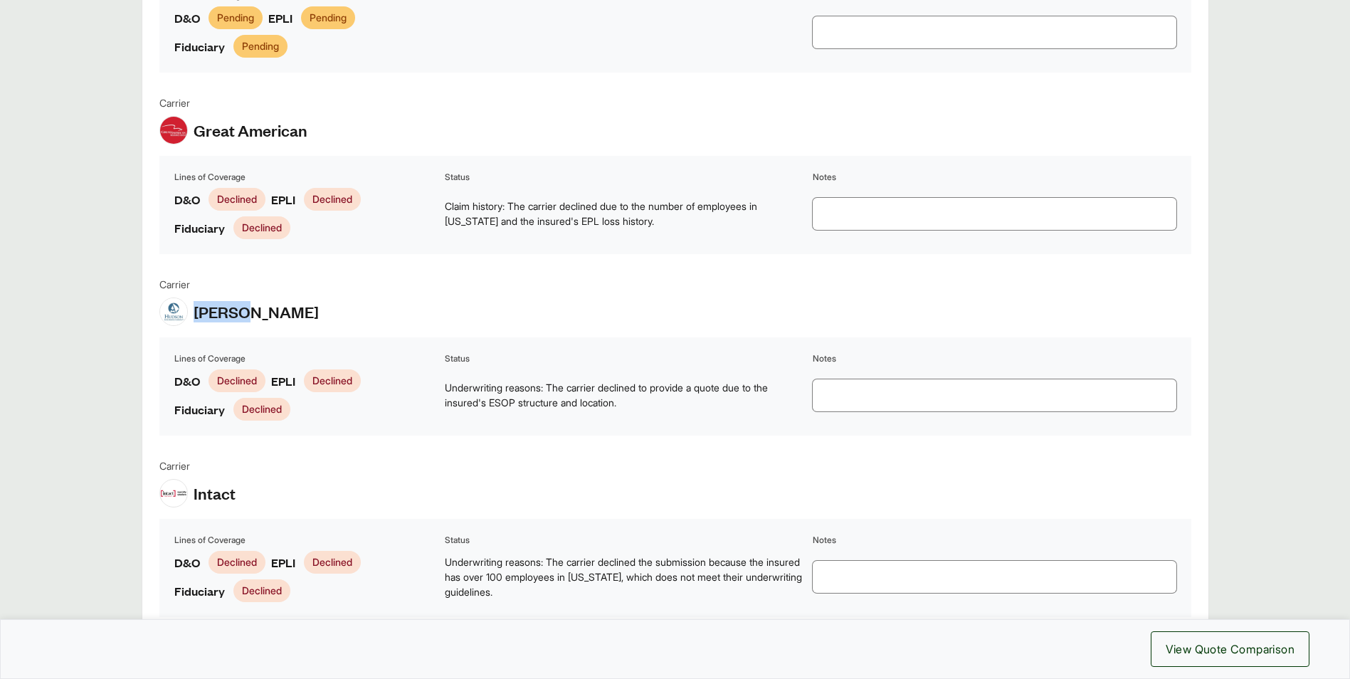
drag, startPoint x: 198, startPoint y: 317, endPoint x: 259, endPoint y: 313, distance: 61.4
click at [259, 313] on div "Carrier Hudson" at bounding box center [675, 301] width 1032 height 49
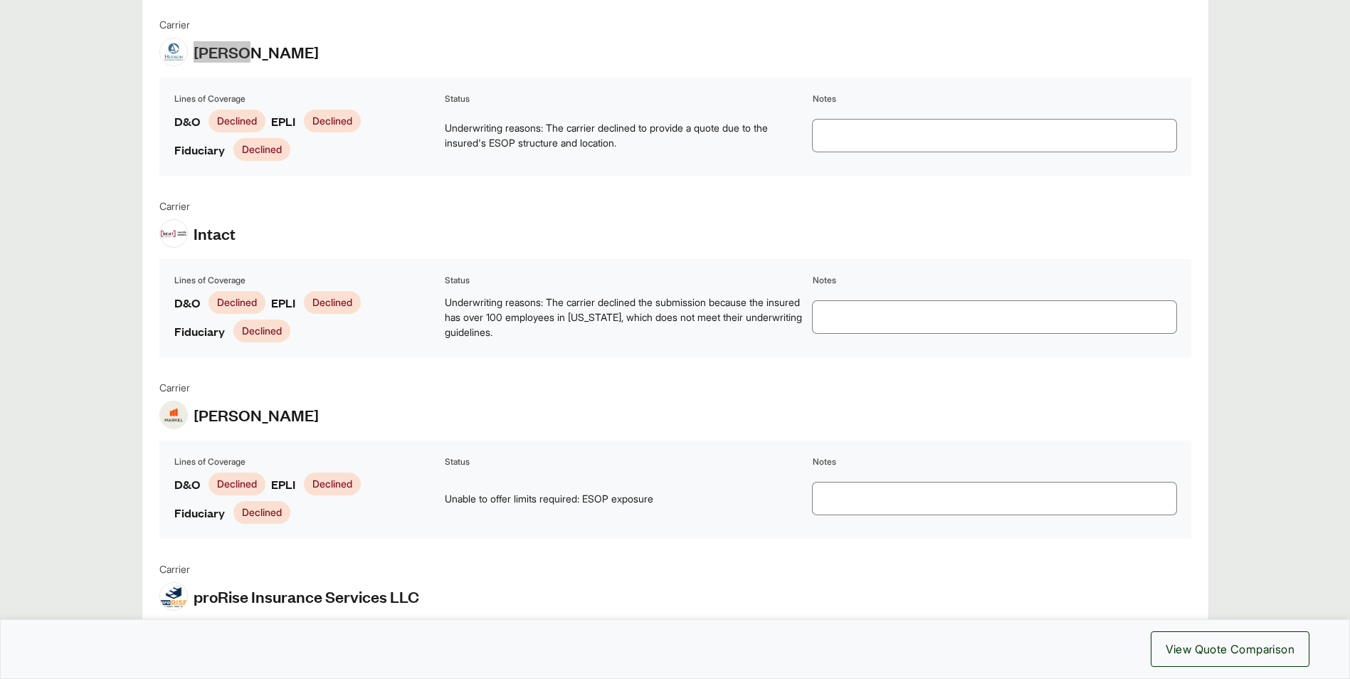
scroll to position [2847, 0]
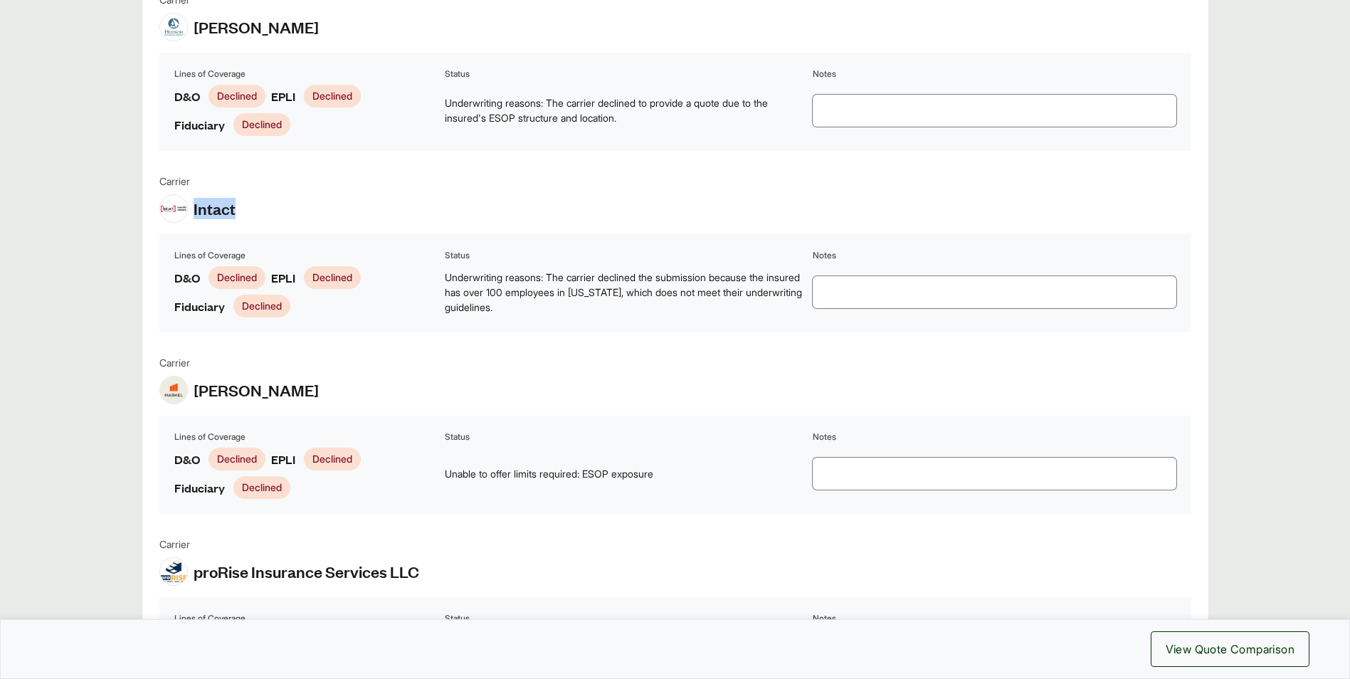
drag, startPoint x: 192, startPoint y: 213, endPoint x: 235, endPoint y: 213, distance: 42.7
click at [235, 213] on div "Carrier Intact" at bounding box center [675, 198] width 1032 height 49
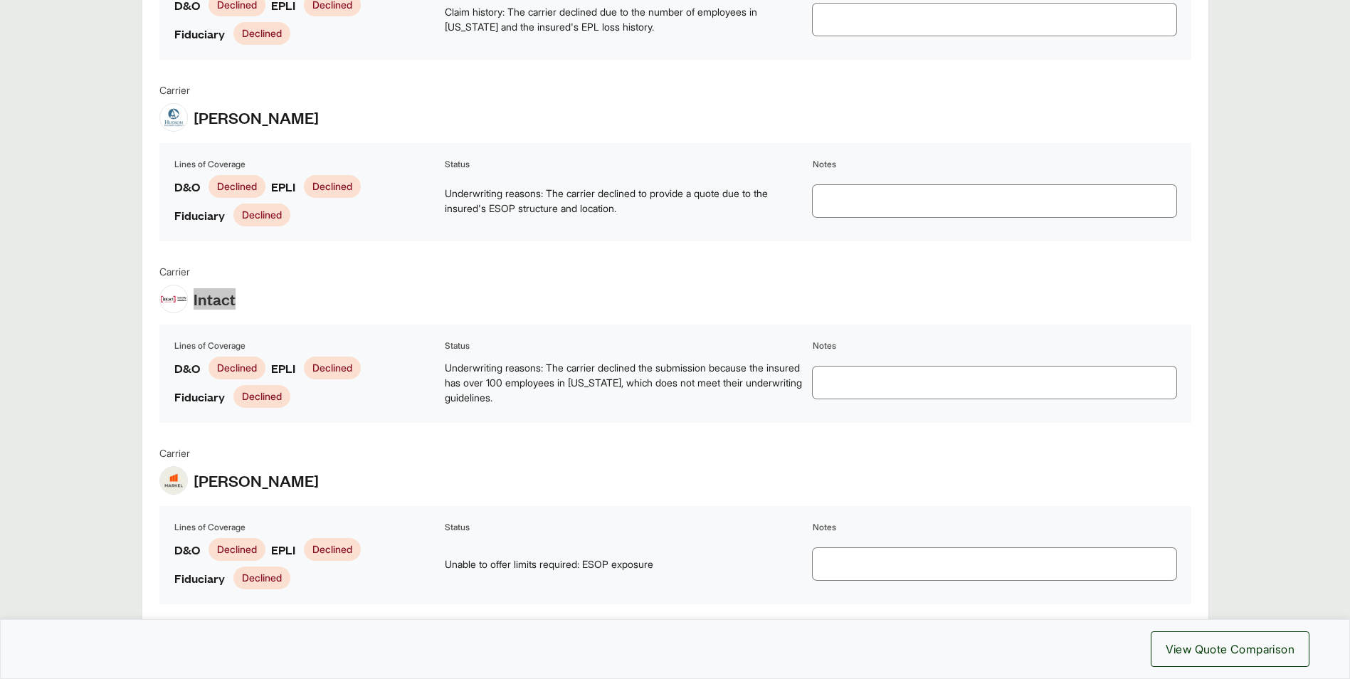
scroll to position [2705, 0]
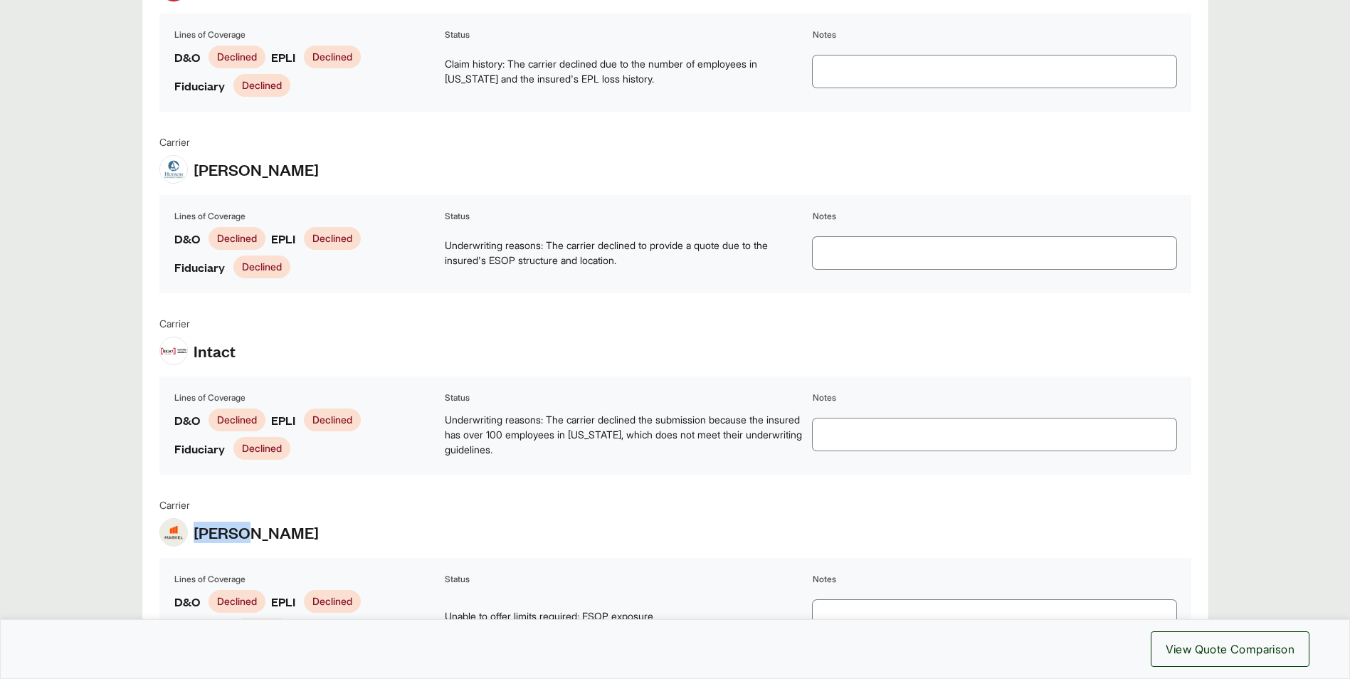
drag, startPoint x: 242, startPoint y: 535, endPoint x: 193, endPoint y: 534, distance: 49.1
click at [193, 534] on div "Carrier Markel" at bounding box center [675, 522] width 1032 height 49
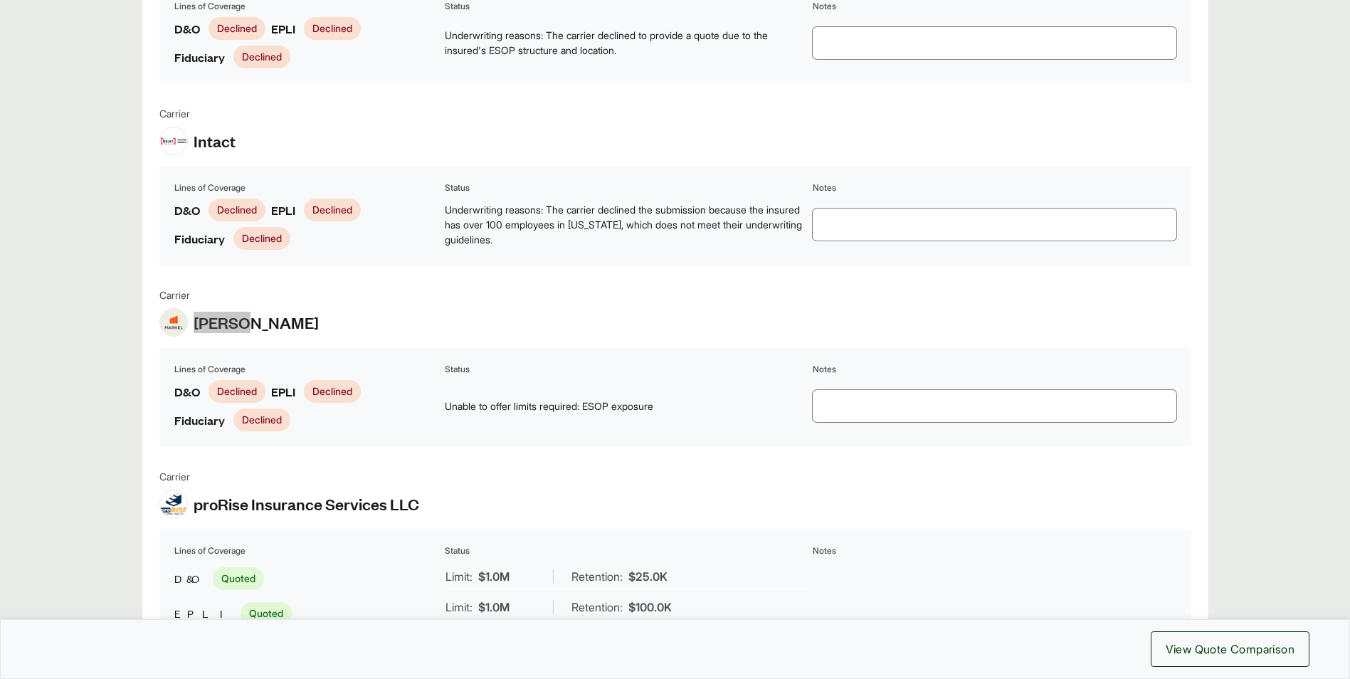
scroll to position [2990, 0]
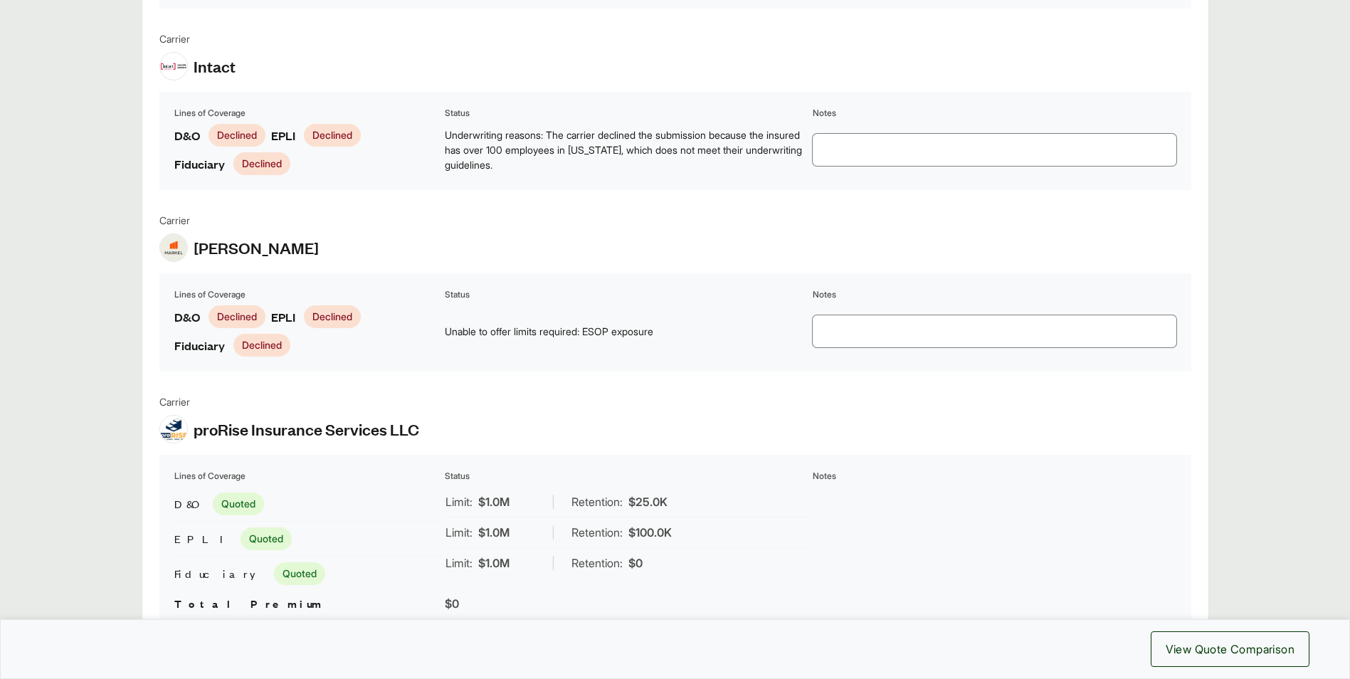
click at [420, 431] on div "Carrier proRise Insurance Services LLC" at bounding box center [675, 418] width 1032 height 49
drag, startPoint x: 429, startPoint y: 435, endPoint x: 195, endPoint y: 436, distance: 234.2
click at [195, 436] on div "Carrier proRise Insurance Services LLC" at bounding box center [675, 418] width 1032 height 49
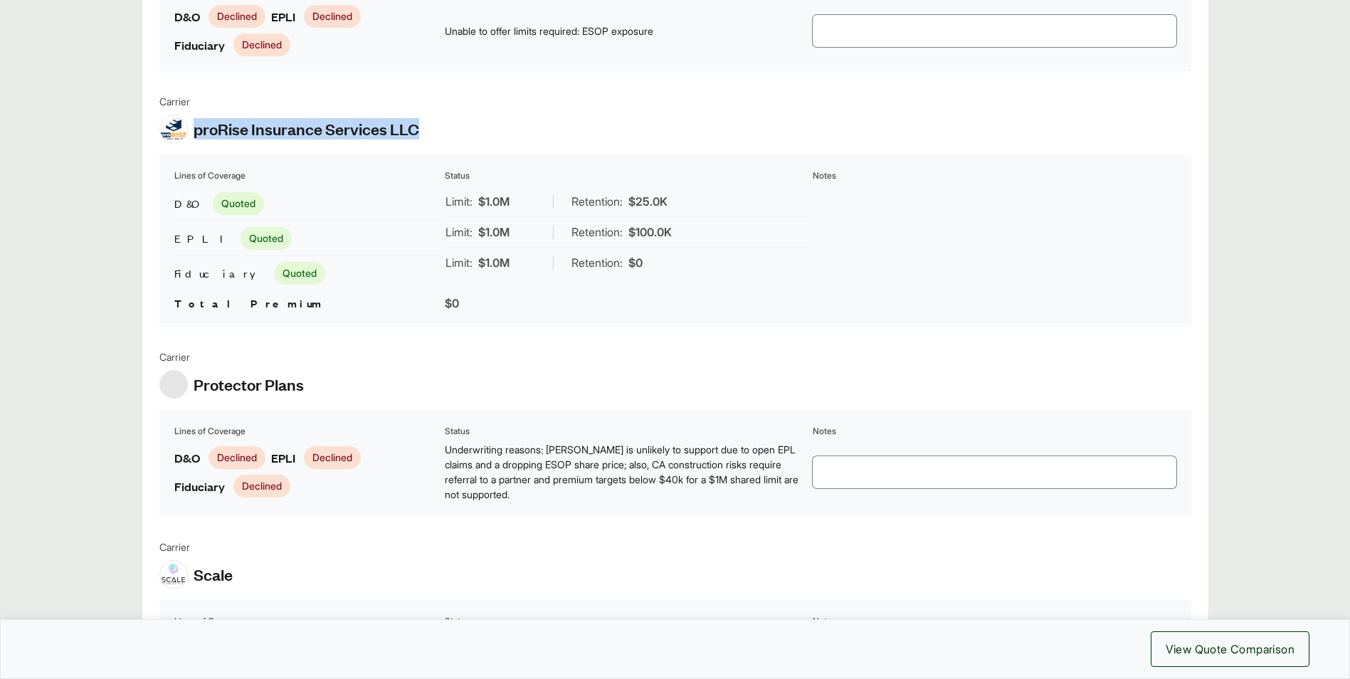
scroll to position [3163, 0]
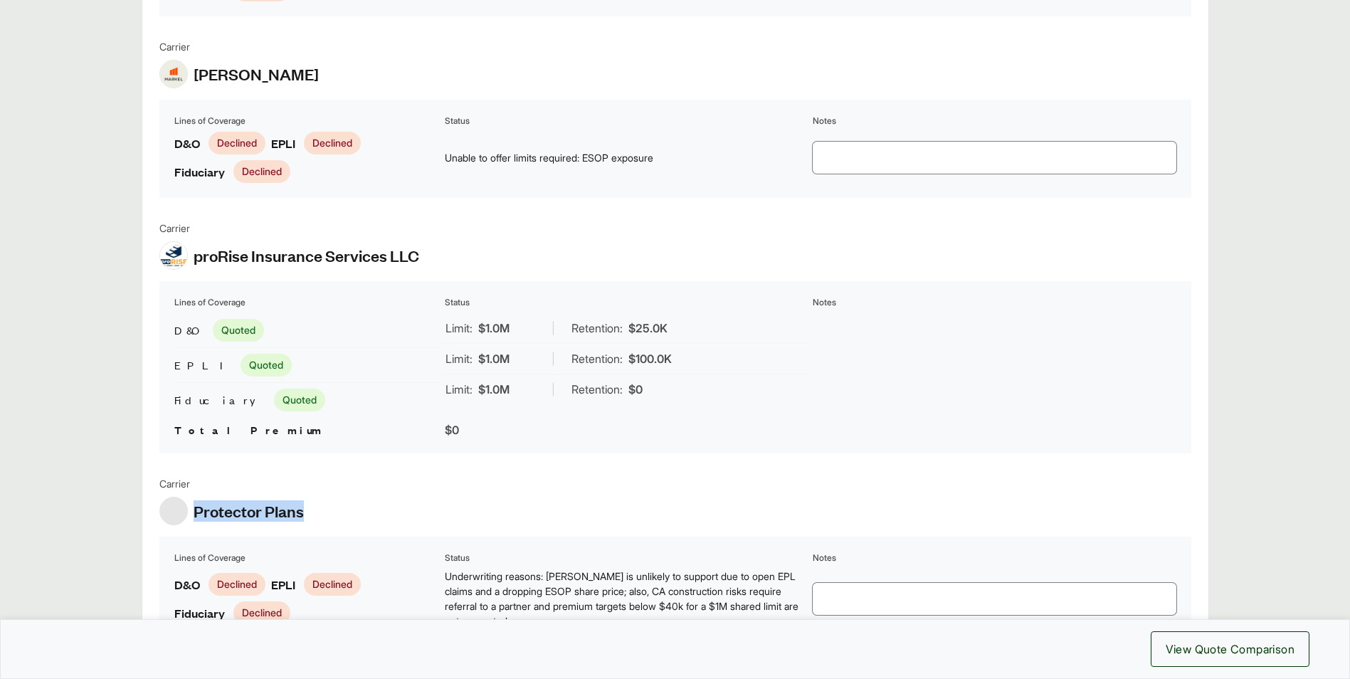
drag, startPoint x: 302, startPoint y: 517, endPoint x: 196, endPoint y: 513, distance: 105.4
click at [196, 513] on span "Protector Plans" at bounding box center [249, 510] width 110 height 21
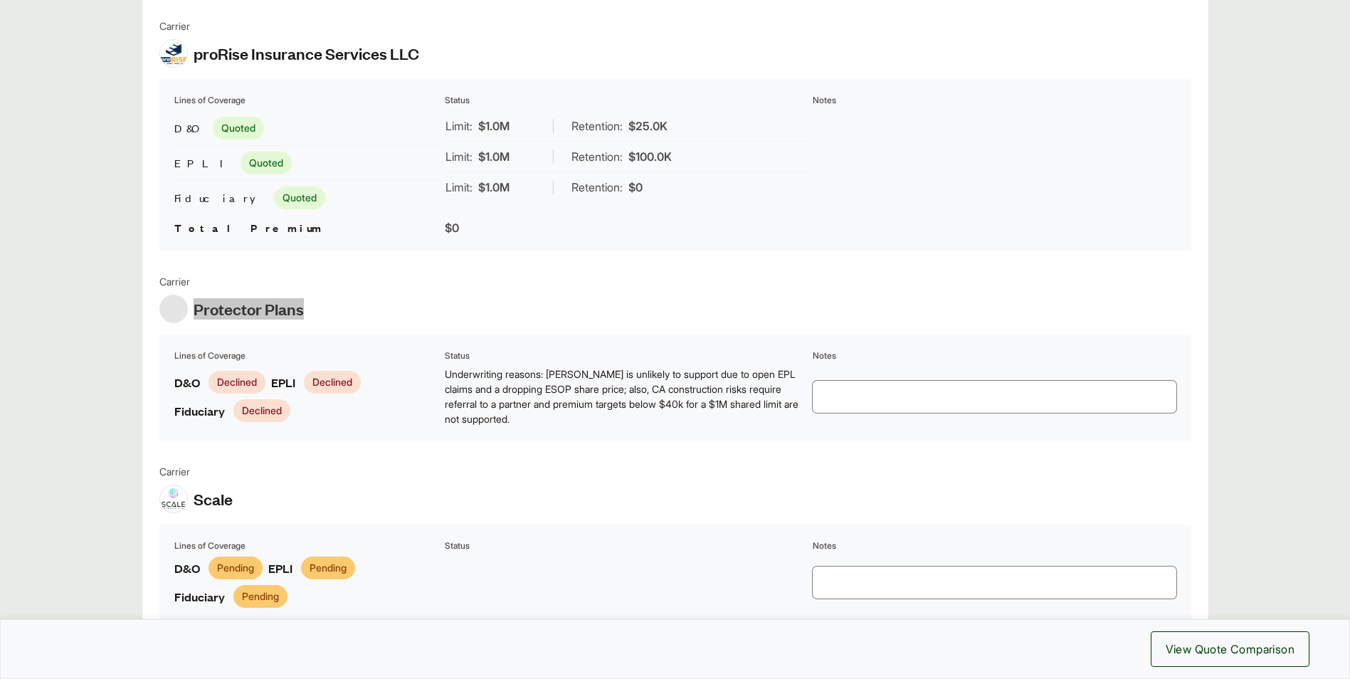
scroll to position [3448, 0]
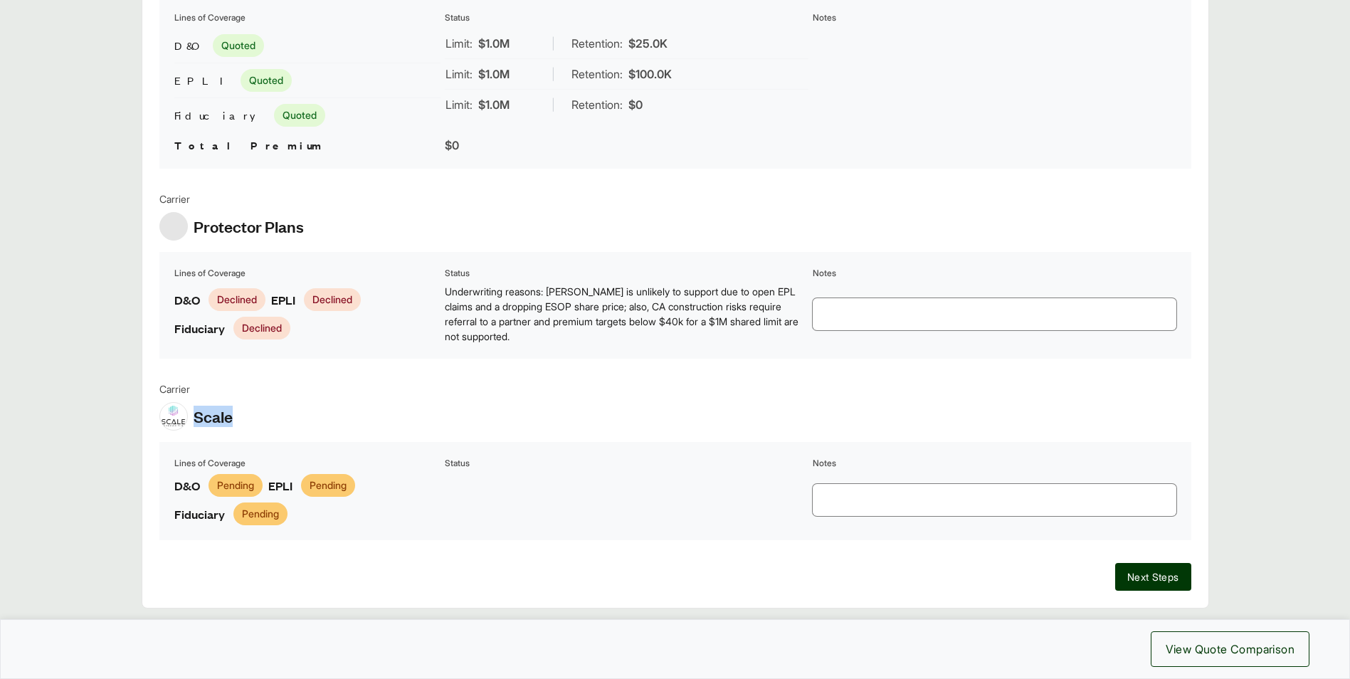
drag, startPoint x: 235, startPoint y: 418, endPoint x: 196, endPoint y: 417, distance: 39.2
click at [196, 417] on div "Carrier Scale" at bounding box center [675, 406] width 1032 height 49
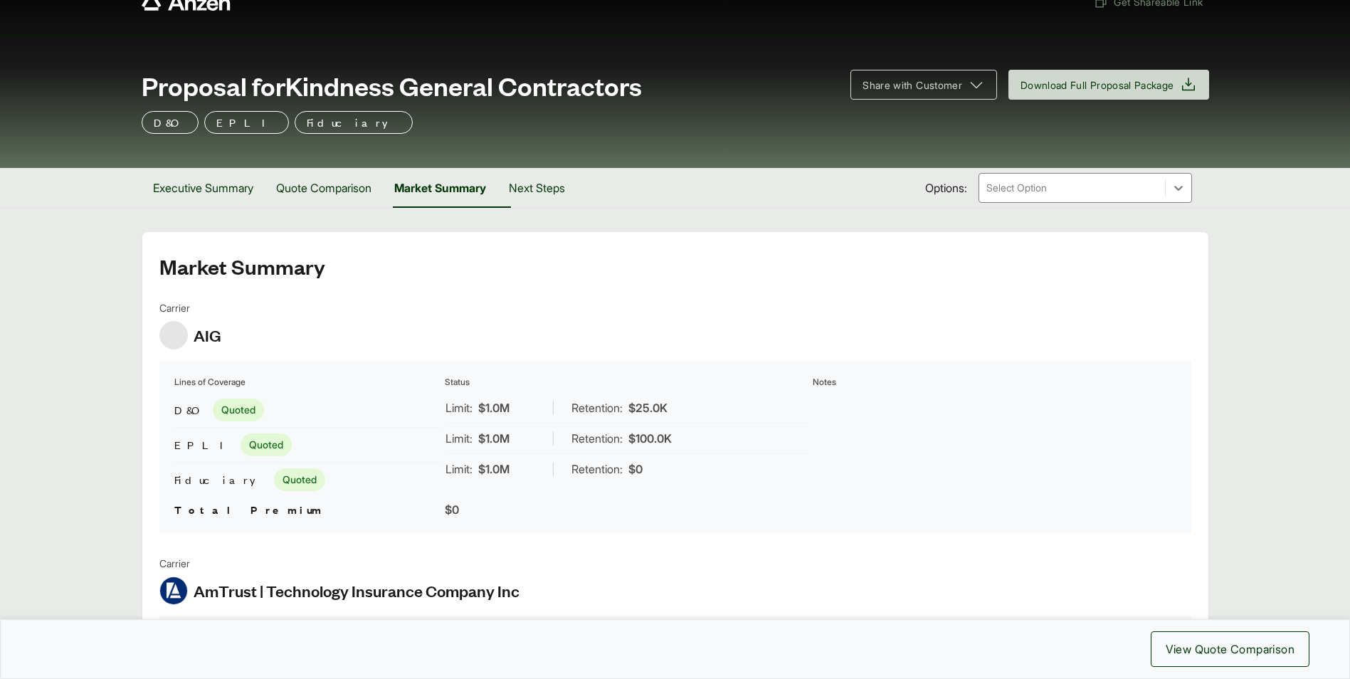
scroll to position [0, 0]
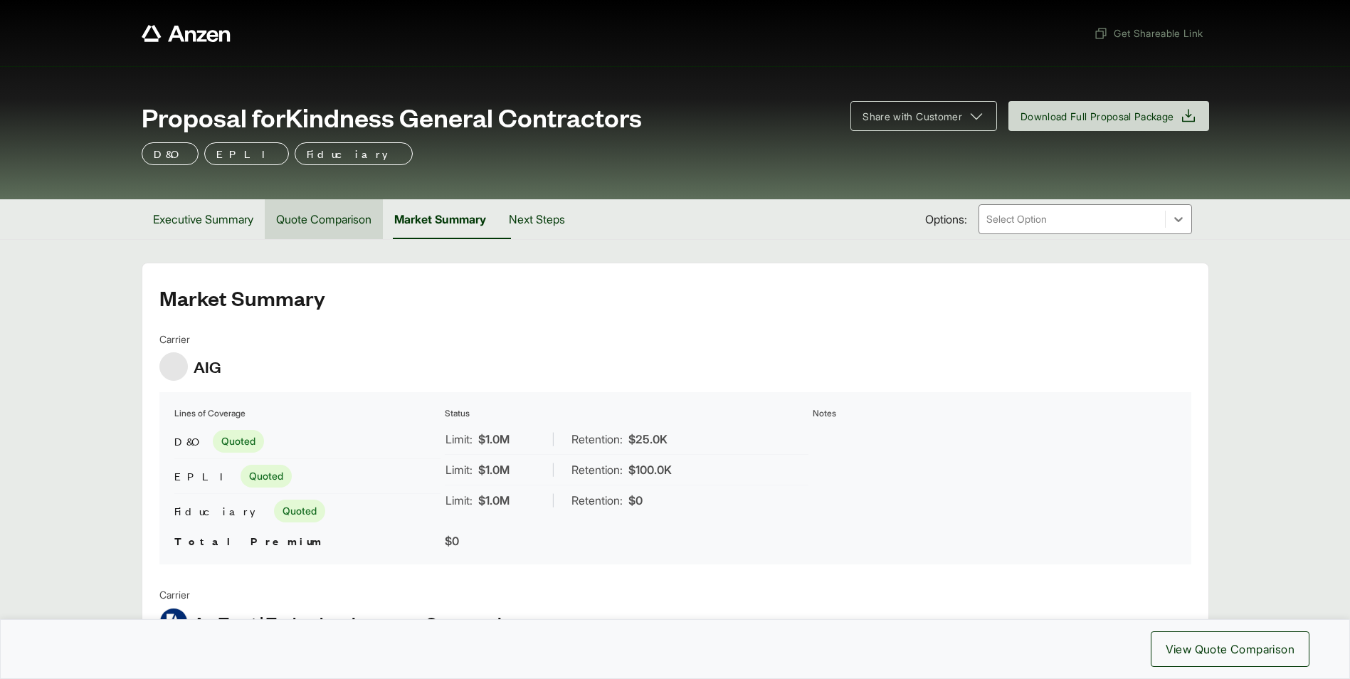
click at [324, 224] on button "Quote Comparison" at bounding box center [324, 219] width 118 height 40
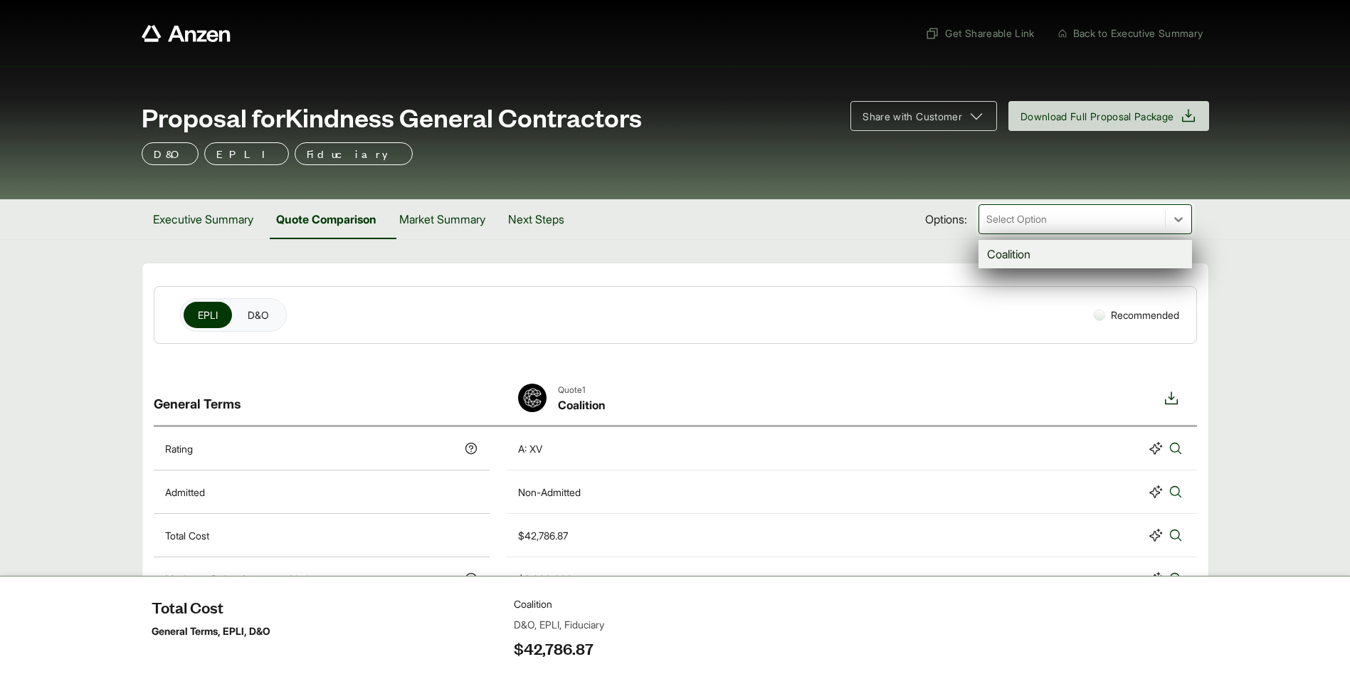
click at [1145, 232] on div "Select Option" at bounding box center [1086, 219] width 214 height 30
click at [1139, 221] on div at bounding box center [1072, 219] width 174 height 17
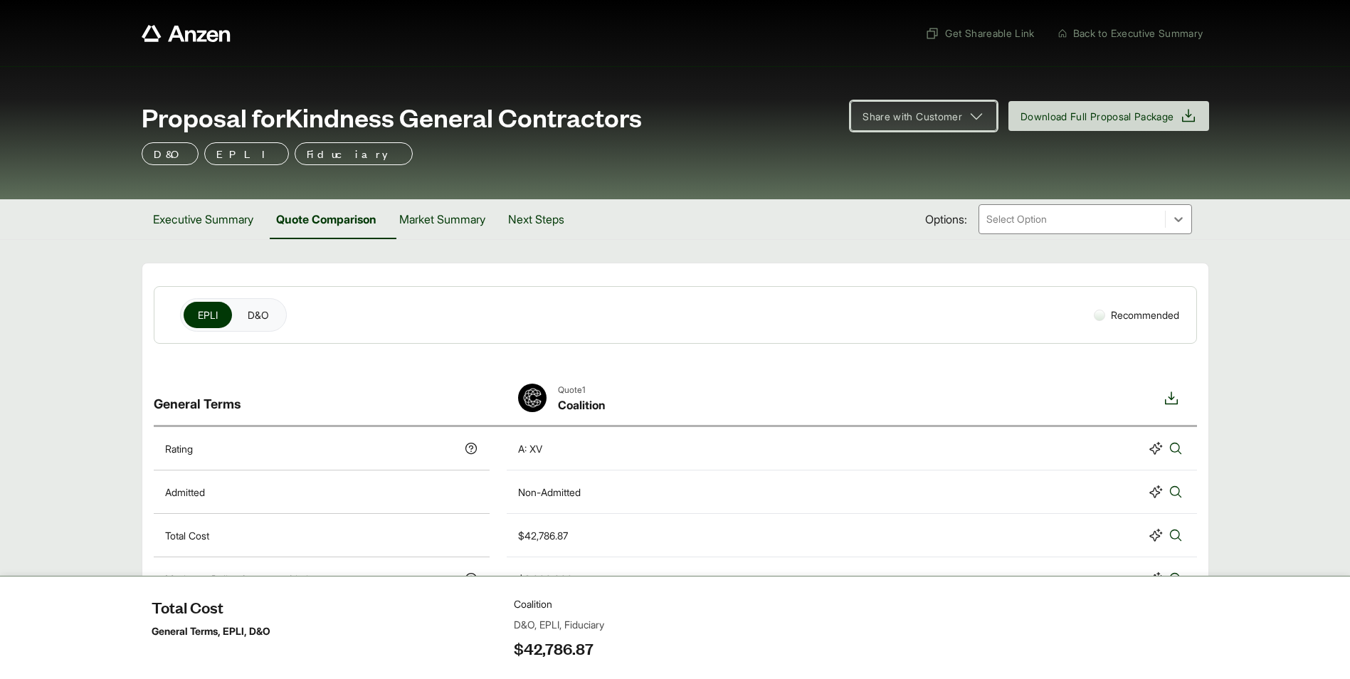
click at [925, 115] on span "Share with Customer" at bounding box center [913, 116] width 100 height 15
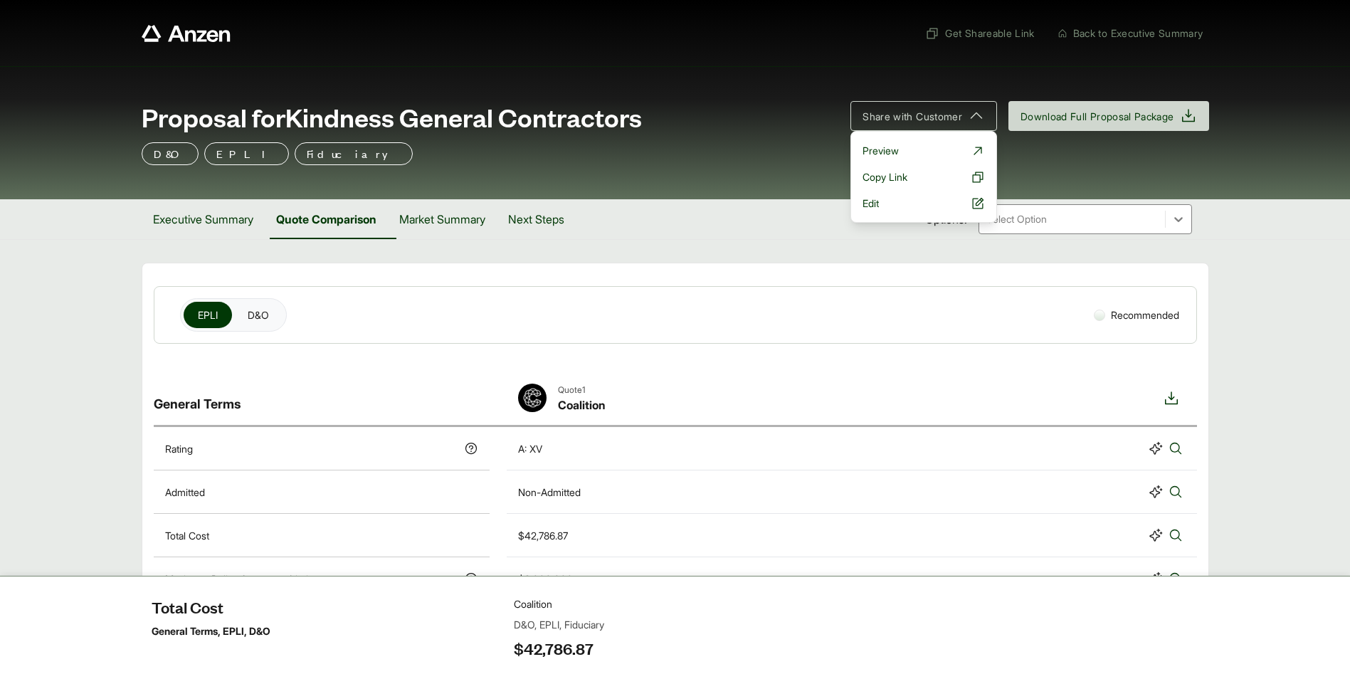
click at [670, 130] on div "Proposal for Kindness General Contractors" at bounding box center [488, 117] width 693 height 28
